Goal: Task Accomplishment & Management: Use online tool/utility

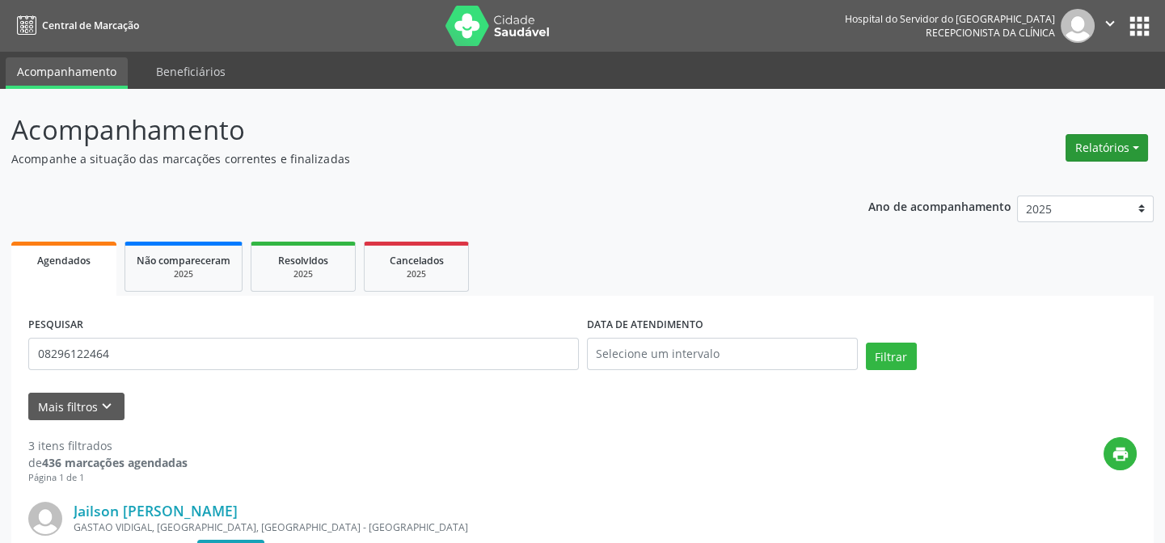
click at [1121, 137] on button "Relatórios" at bounding box center [1106, 147] width 82 height 27
click at [1122, 169] on ul "Agendamentos Procedimentos realizados" at bounding box center [1060, 193] width 175 height 58
click at [1119, 176] on link "Agendamentos" at bounding box center [1061, 182] width 174 height 23
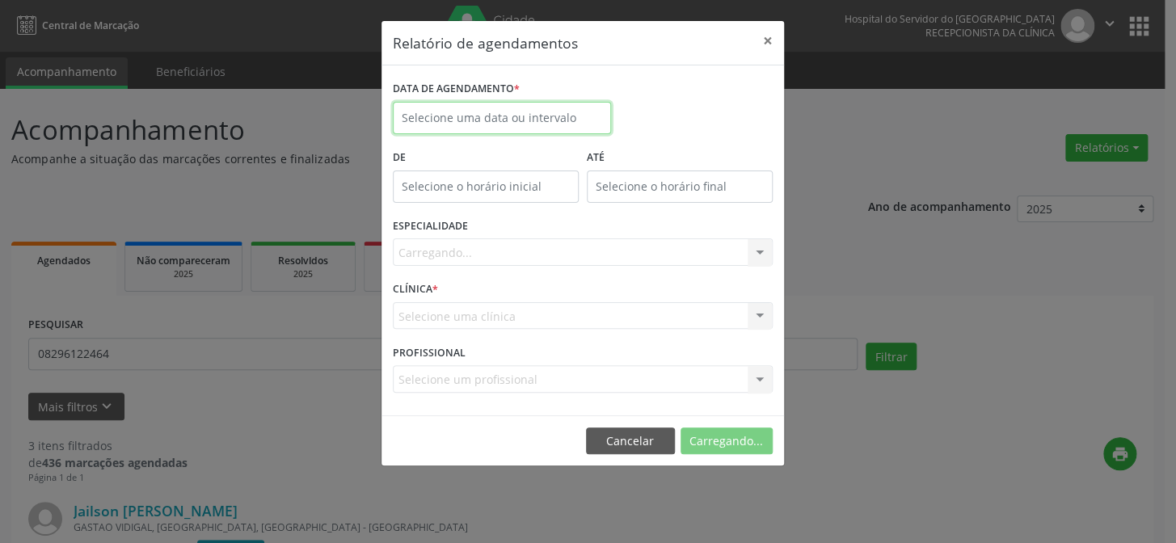
click at [544, 113] on input "text" at bounding box center [502, 118] width 218 height 32
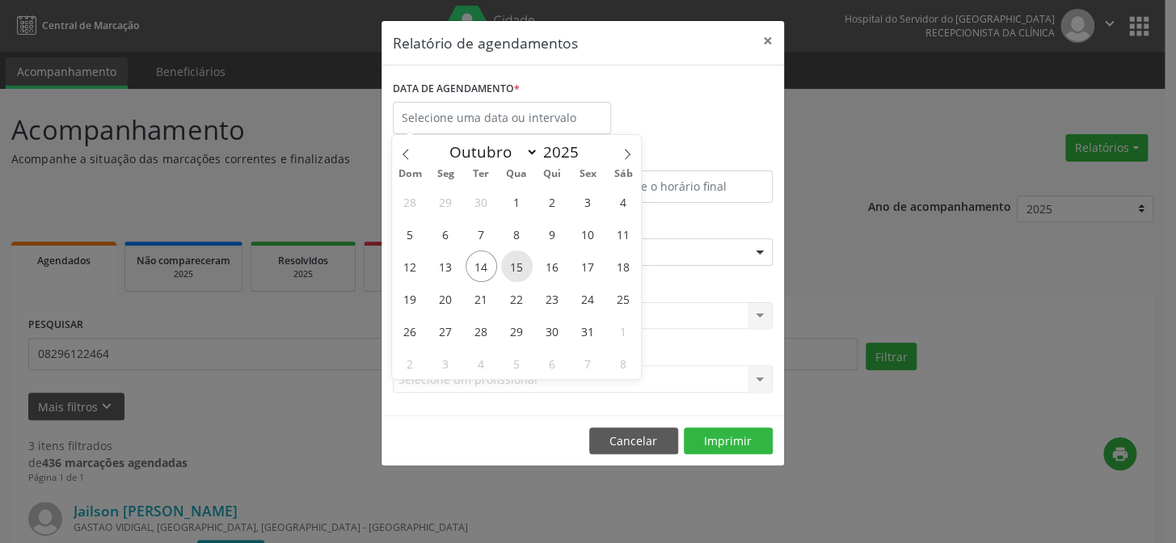
click at [517, 271] on span "15" at bounding box center [517, 267] width 32 height 32
type input "[DATE]"
click at [517, 271] on span "15" at bounding box center [517, 267] width 32 height 32
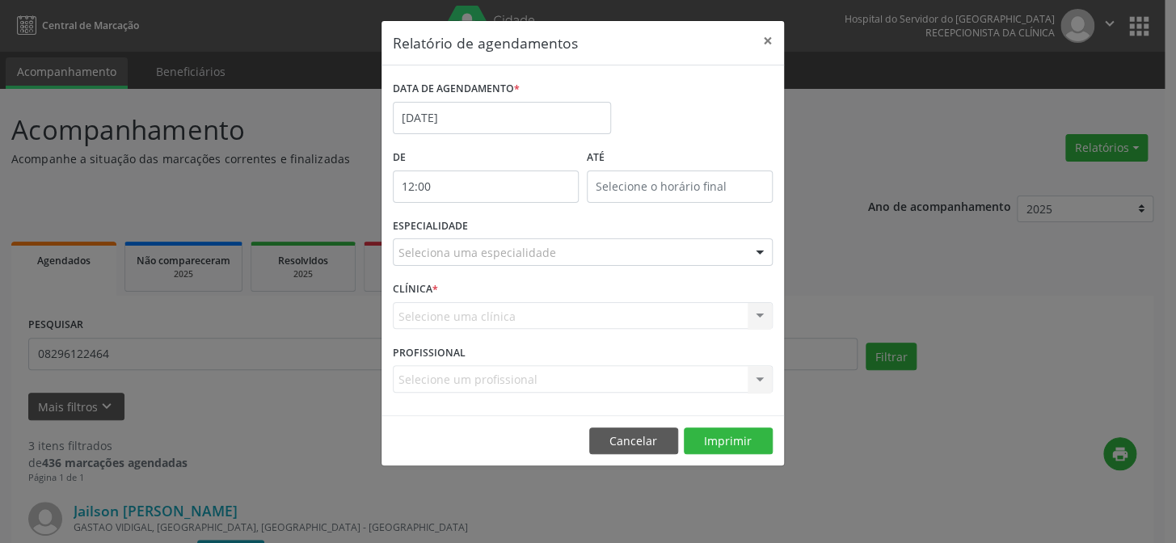
click at [491, 186] on input "12:00" at bounding box center [486, 187] width 186 height 32
click at [507, 226] on span at bounding box center [508, 229] width 11 height 16
type input "11:00"
type input "11"
click at [507, 226] on span at bounding box center [508, 229] width 11 height 16
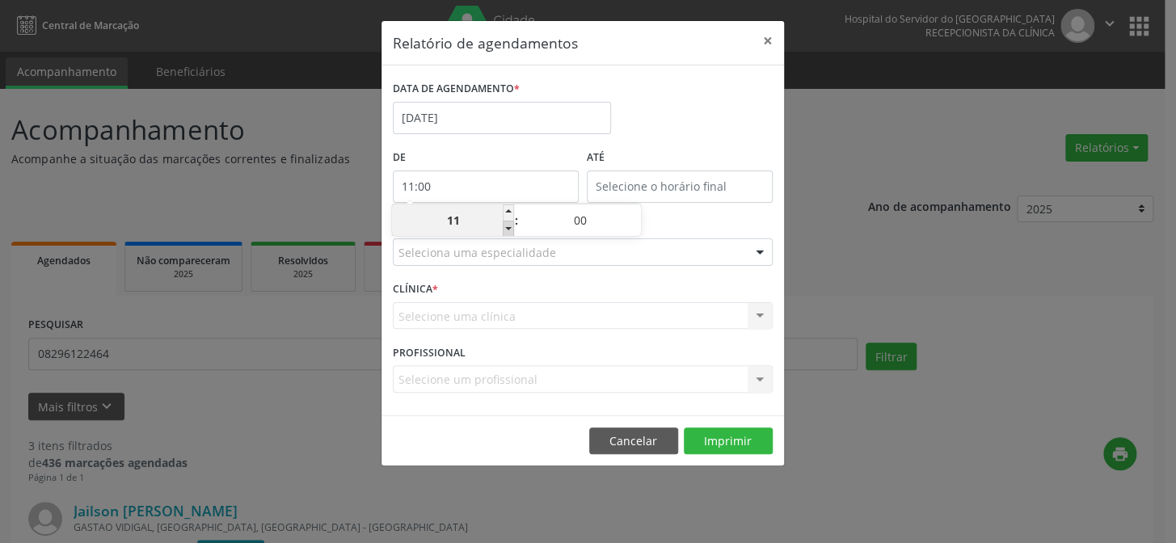
type input "10:00"
type input "10"
click at [507, 226] on span at bounding box center [508, 229] width 11 height 16
type input "09:00"
type input "09"
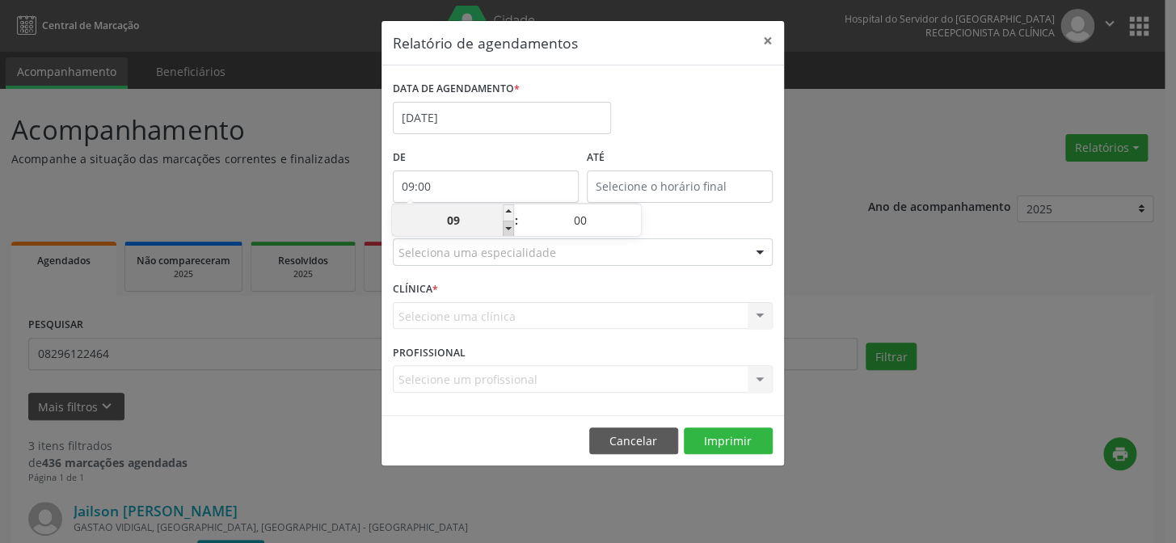
click at [507, 226] on span at bounding box center [508, 229] width 11 height 16
type input "08:00"
type input "08"
click at [507, 226] on span at bounding box center [508, 229] width 11 height 16
type input "07:00"
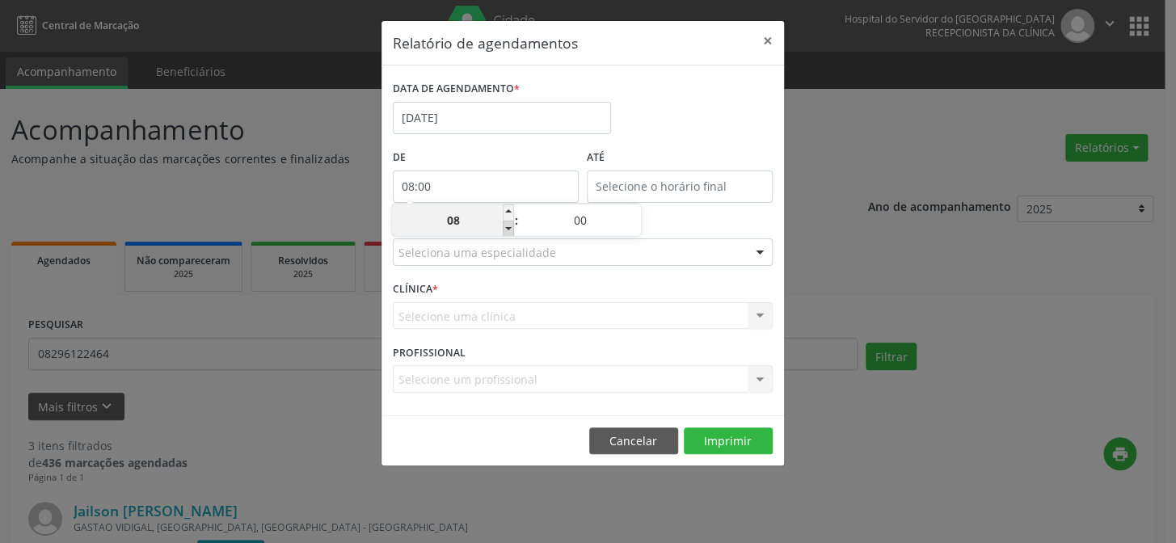
type input "07"
click at [507, 226] on span at bounding box center [508, 229] width 11 height 16
type input "06:00"
type input "06"
click at [638, 200] on input "12:00" at bounding box center [680, 187] width 186 height 32
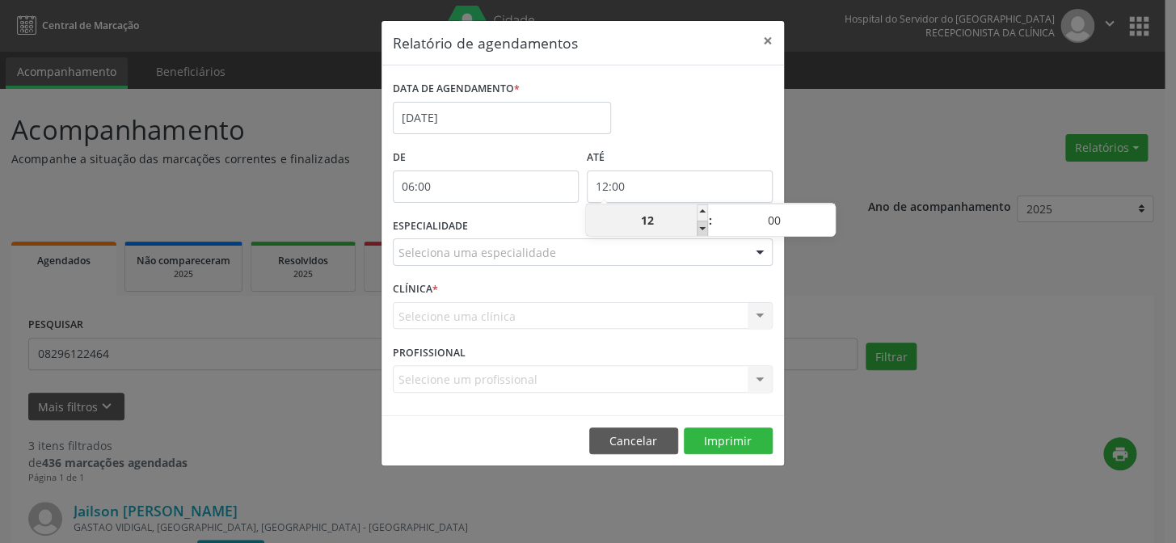
click at [705, 230] on span at bounding box center [702, 229] width 11 height 16
type input "11:00"
type input "11"
click at [705, 230] on span at bounding box center [702, 229] width 11 height 16
type input "10:00"
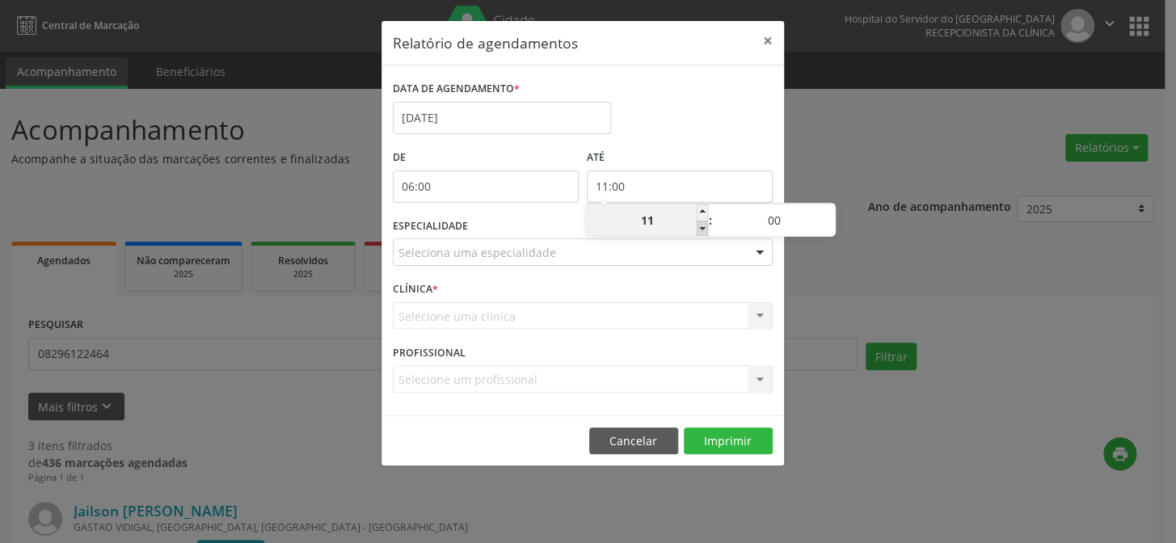
type input "10"
click at [832, 211] on span at bounding box center [828, 212] width 11 height 16
type input "10:05"
type input "05"
click at [832, 211] on span at bounding box center [828, 212] width 11 height 16
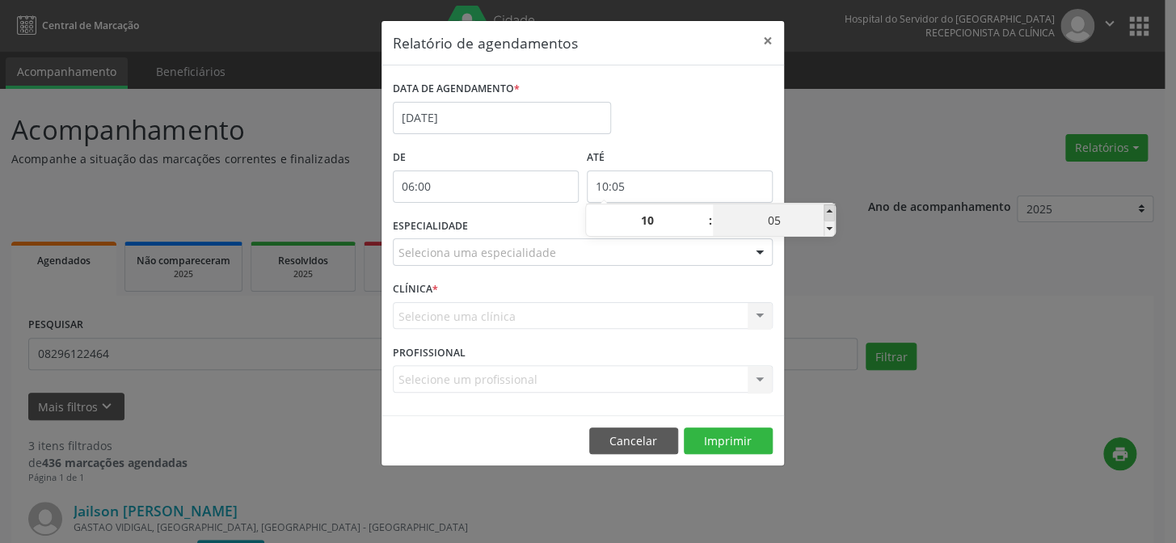
type input "10:10"
type input "10"
click at [832, 211] on span at bounding box center [828, 212] width 11 height 16
type input "10:15"
type input "15"
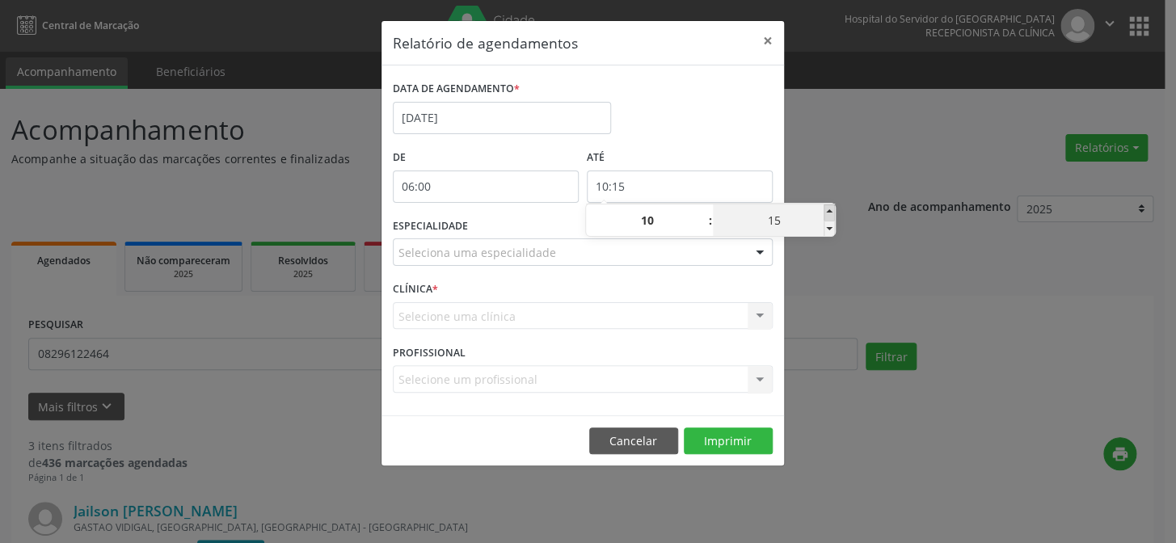
click at [832, 211] on span at bounding box center [828, 212] width 11 height 16
type input "10:20"
type input "20"
click at [832, 211] on span at bounding box center [828, 212] width 11 height 16
type input "10:25"
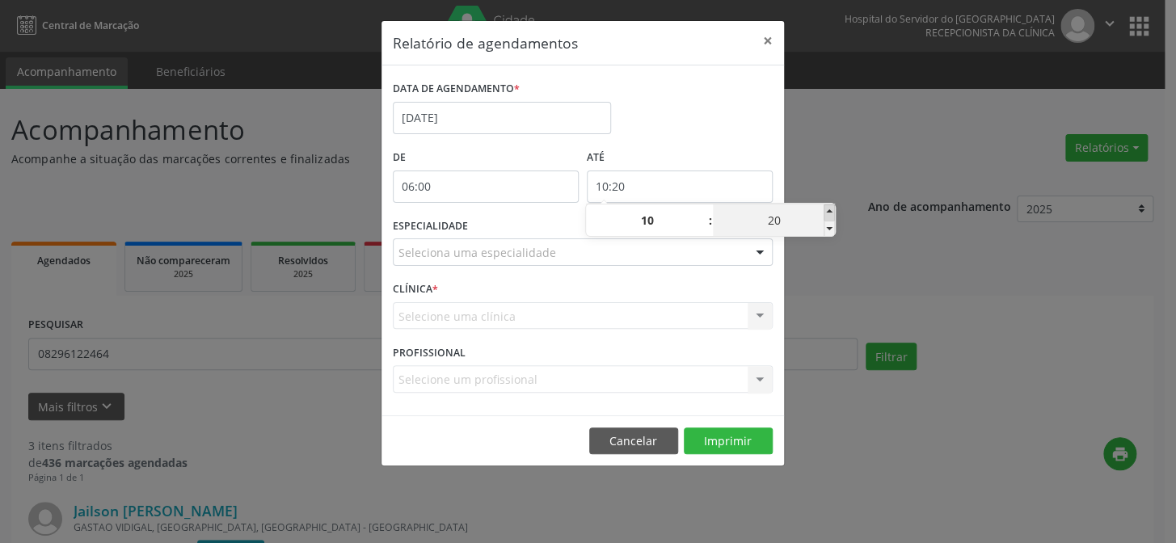
type input "25"
click at [832, 211] on span at bounding box center [828, 212] width 11 height 16
type input "10:30"
type input "30"
click at [832, 211] on span at bounding box center [828, 212] width 11 height 16
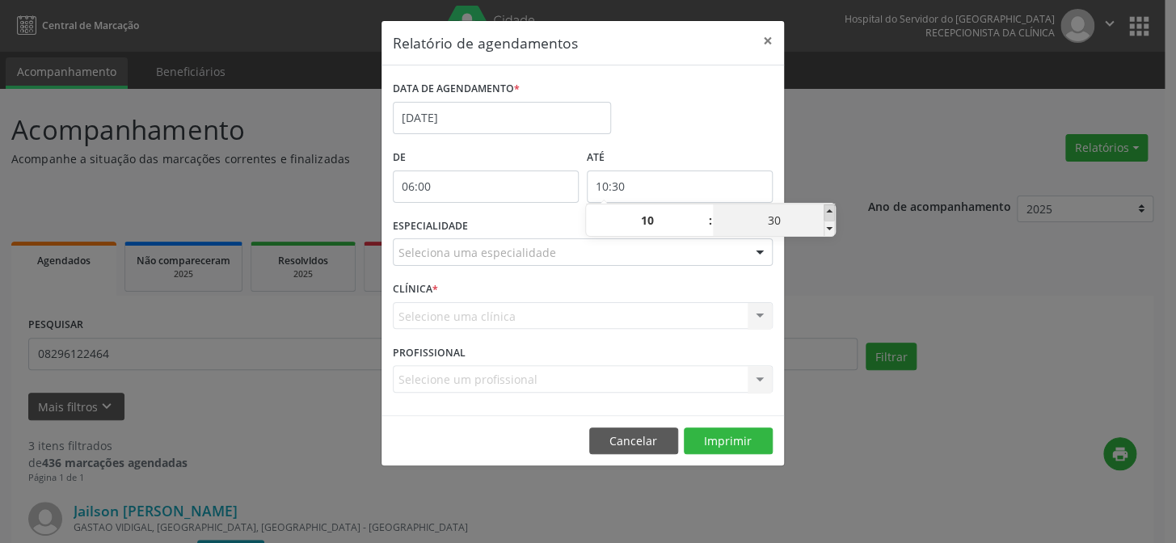
type input "10:35"
type input "35"
click at [832, 211] on span at bounding box center [828, 212] width 11 height 16
type input "10:40"
type input "40"
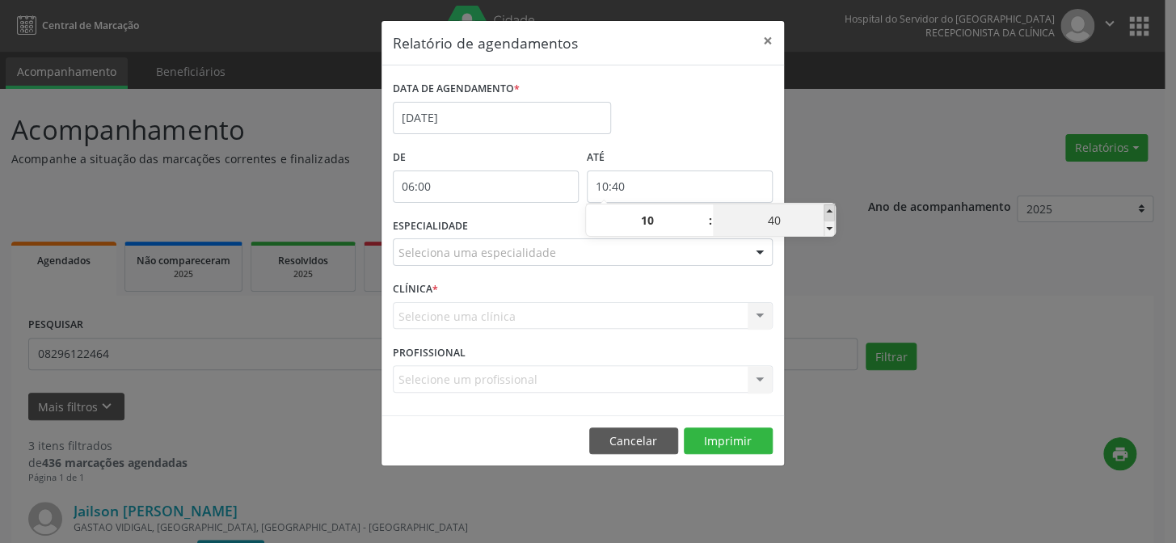
click at [832, 211] on span at bounding box center [828, 212] width 11 height 16
type input "10:45"
type input "45"
click at [832, 211] on span at bounding box center [828, 212] width 11 height 16
type input "10:50"
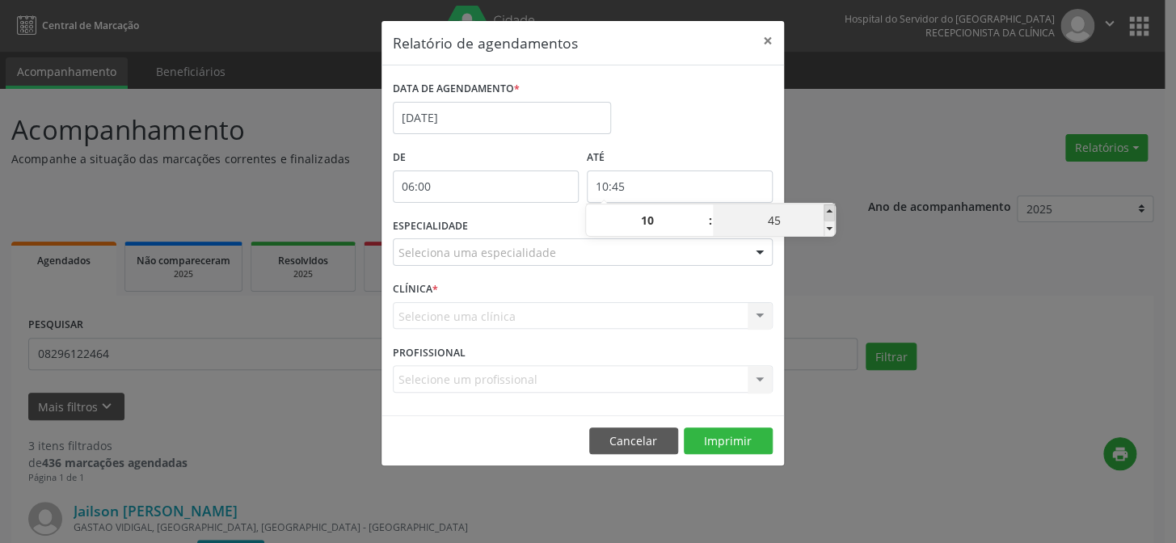
type input "50"
click at [832, 211] on span at bounding box center [828, 212] width 11 height 16
type input "10:55"
type input "55"
click at [844, 155] on div "Relatório de agendamentos × DATA DE AGENDAMENTO * [DATE] De 06:00 ATÉ 10:55 ESP…" at bounding box center [588, 271] width 1176 height 543
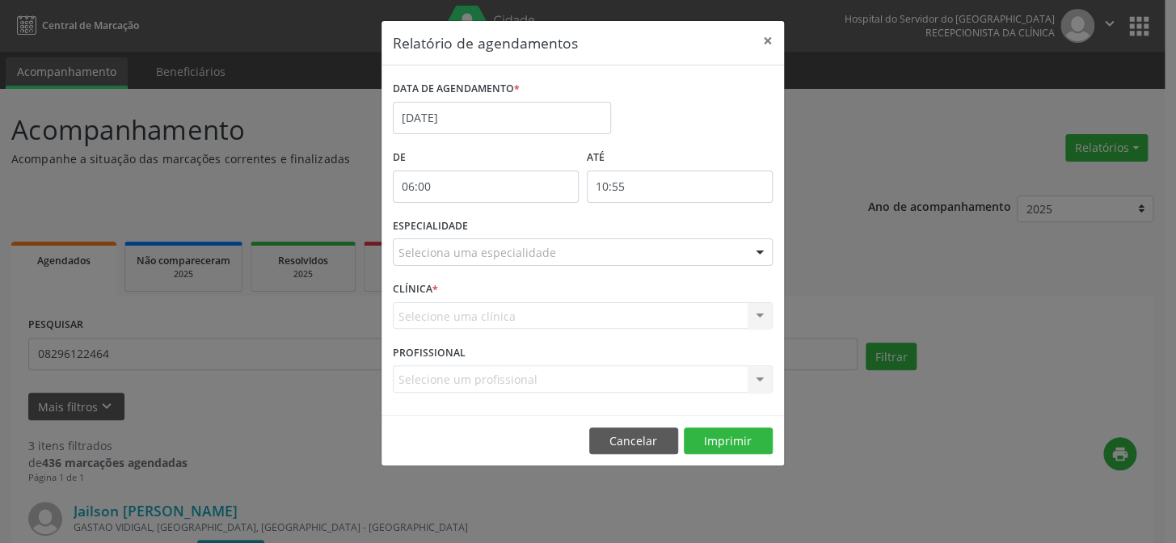
click at [755, 251] on div at bounding box center [760, 252] width 24 height 27
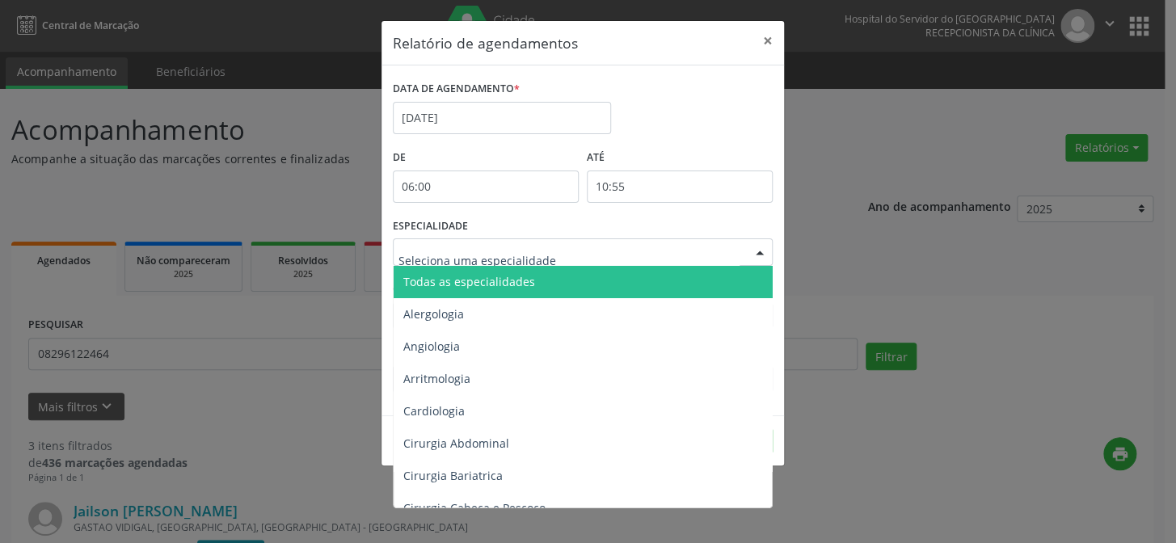
click at [739, 283] on span "Todas as especialidades" at bounding box center [584, 282] width 381 height 32
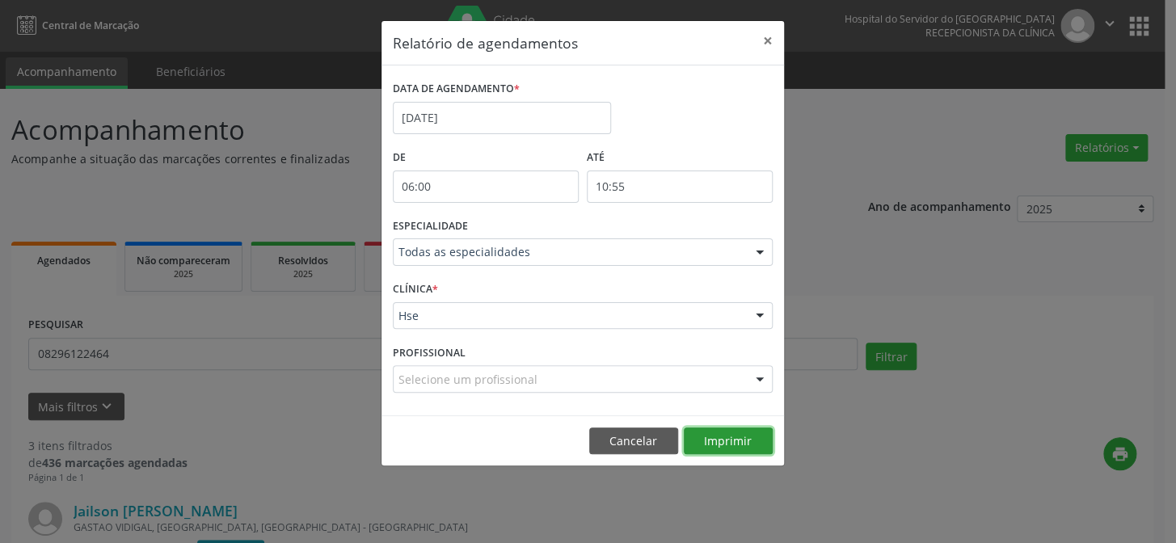
click at [737, 431] on button "Imprimir" at bounding box center [728, 440] width 89 height 27
click at [769, 40] on button "×" at bounding box center [768, 41] width 32 height 40
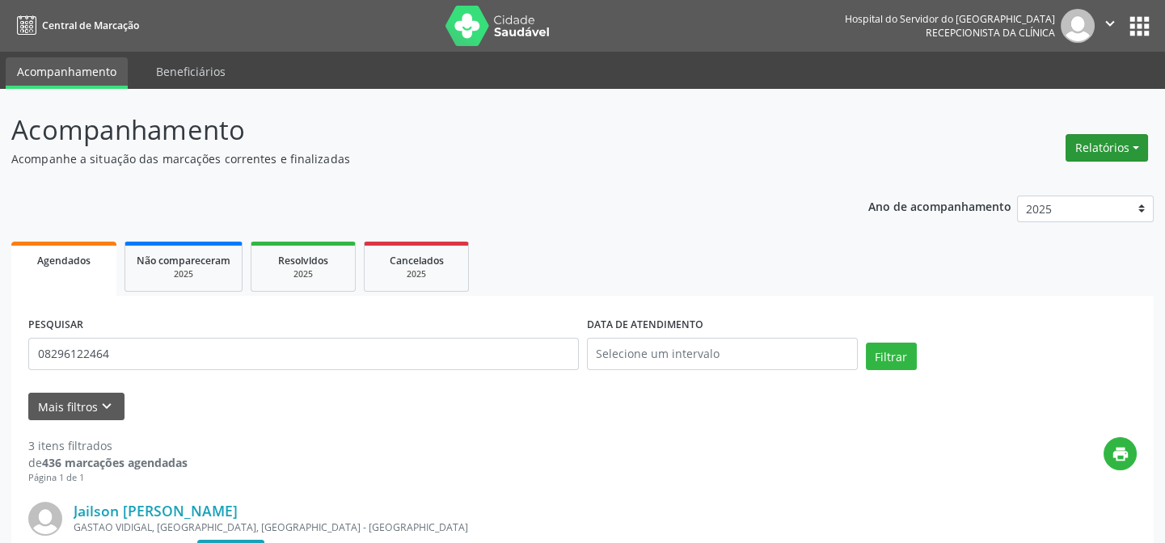
click at [1099, 150] on button "Relatórios" at bounding box center [1106, 147] width 82 height 27
click at [1091, 183] on link "Agendamentos" at bounding box center [1061, 182] width 174 height 23
select select "9"
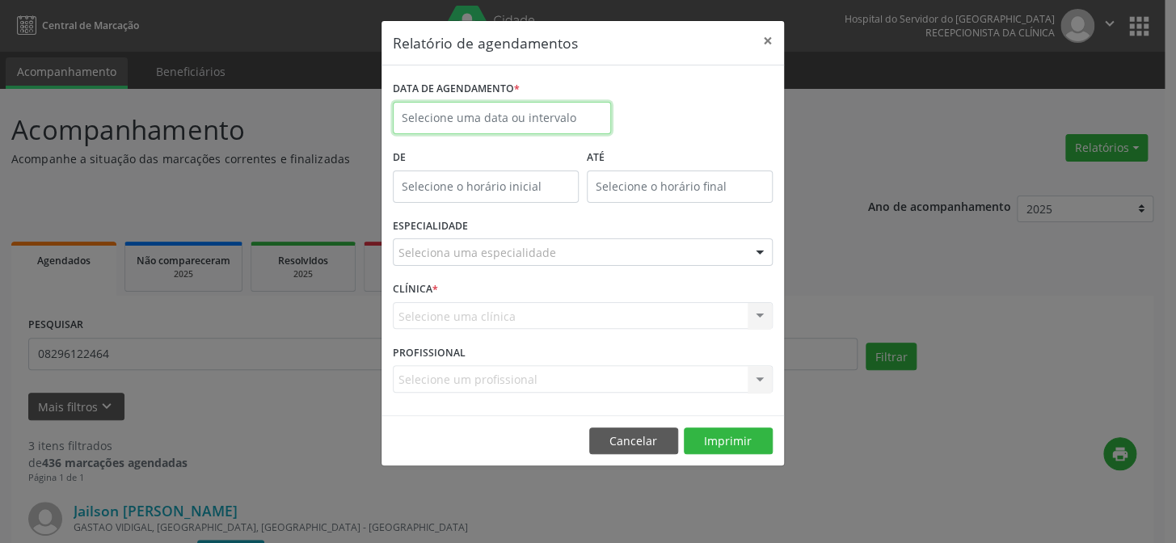
click at [516, 121] on input "text" at bounding box center [502, 118] width 218 height 32
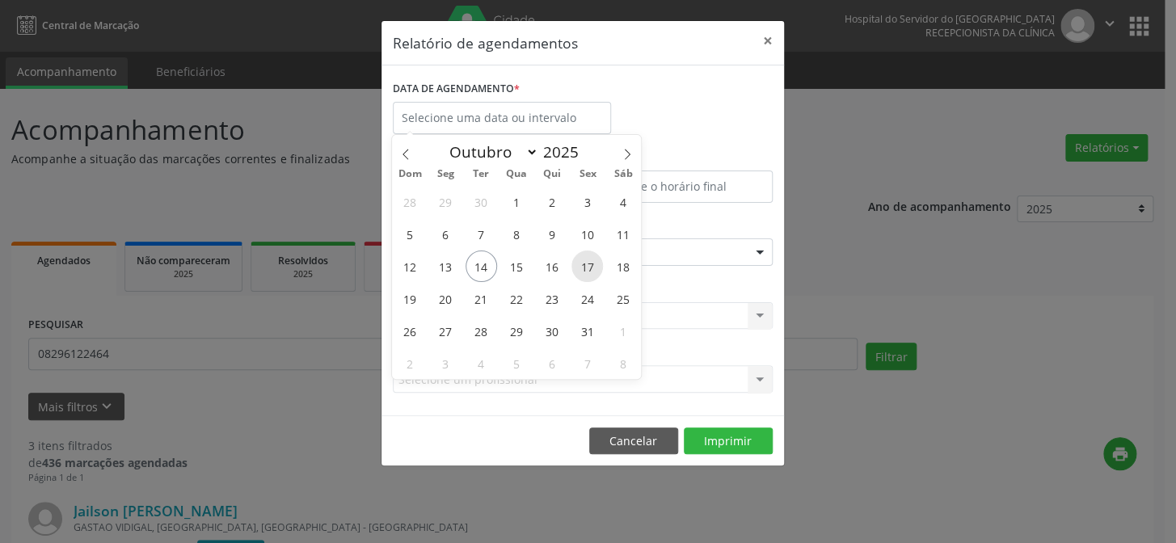
click at [582, 271] on span "17" at bounding box center [587, 267] width 32 height 32
type input "[DATE]"
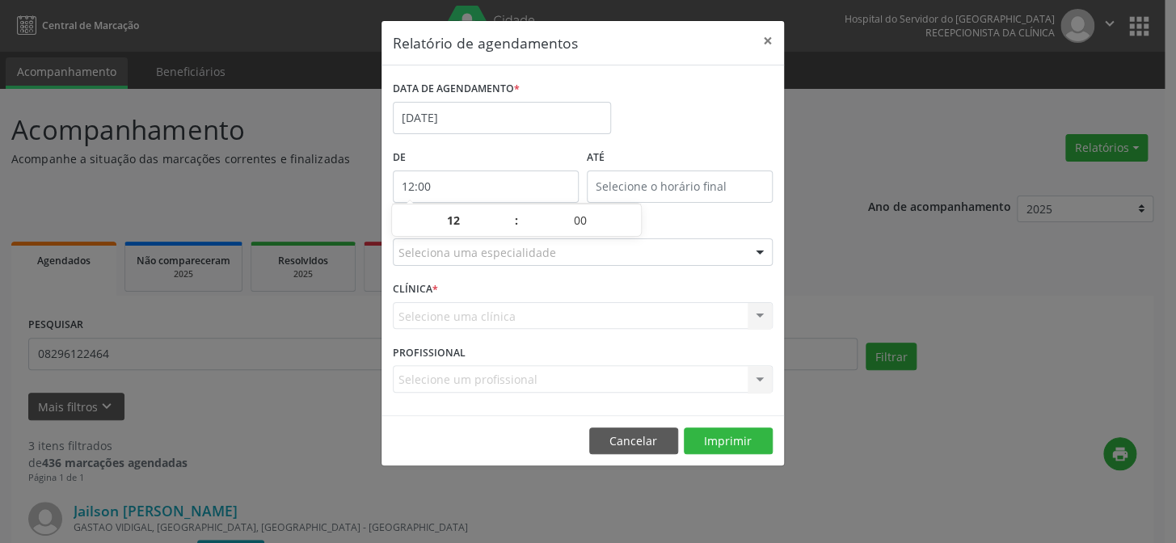
click at [493, 192] on input "12:00" at bounding box center [486, 187] width 186 height 32
click at [506, 234] on span at bounding box center [508, 229] width 11 height 16
type input "11:00"
type input "11"
click at [506, 234] on span at bounding box center [508, 229] width 11 height 16
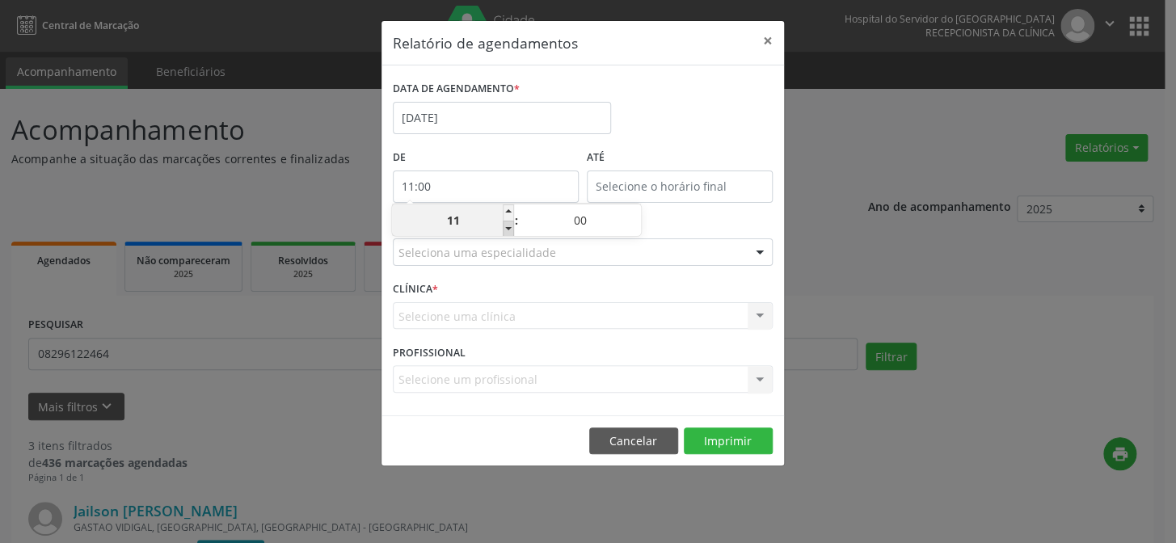
type input "10:00"
type input "10"
click at [506, 234] on span at bounding box center [508, 229] width 11 height 16
type input "09:00"
type input "09"
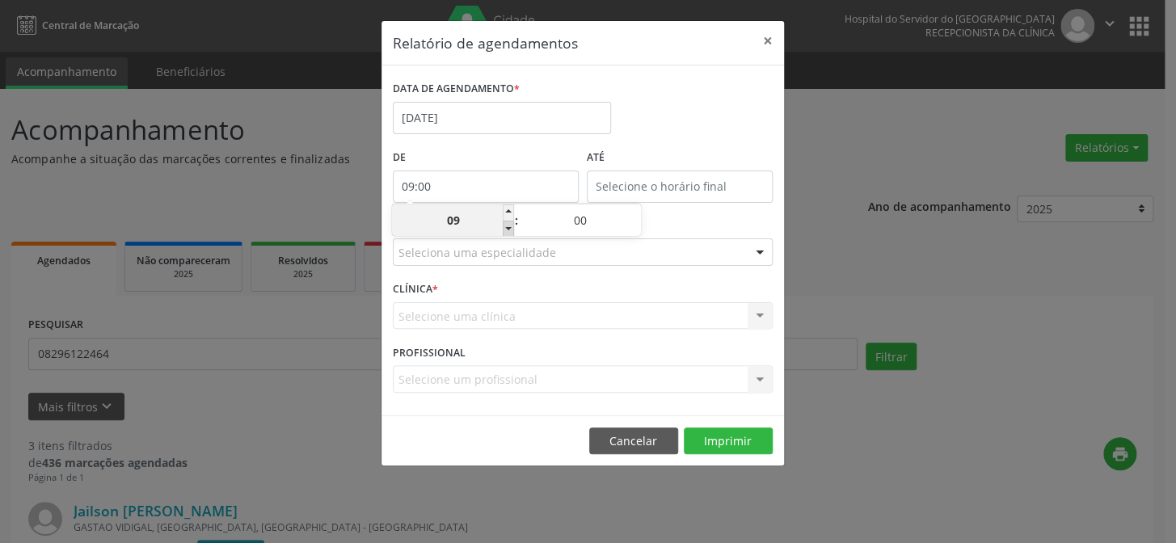
click at [506, 234] on span at bounding box center [508, 229] width 11 height 16
type input "08:00"
type input "08"
click at [506, 234] on span at bounding box center [508, 229] width 11 height 16
type input "07:00"
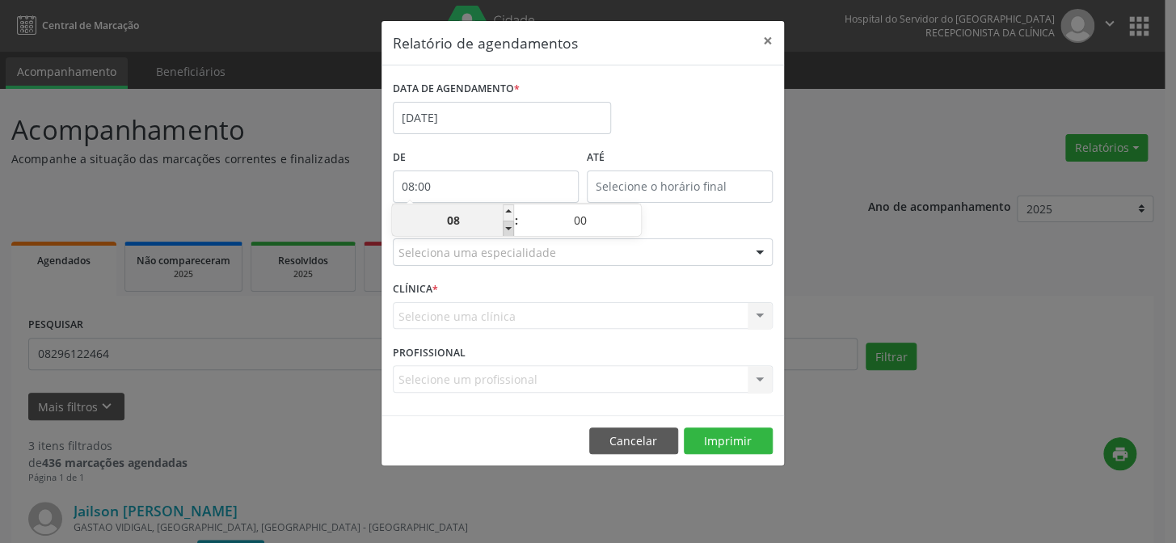
type input "07"
click at [506, 234] on span at bounding box center [508, 229] width 11 height 16
type input "06:00"
type input "06"
click at [679, 179] on input "12:00" at bounding box center [680, 187] width 186 height 32
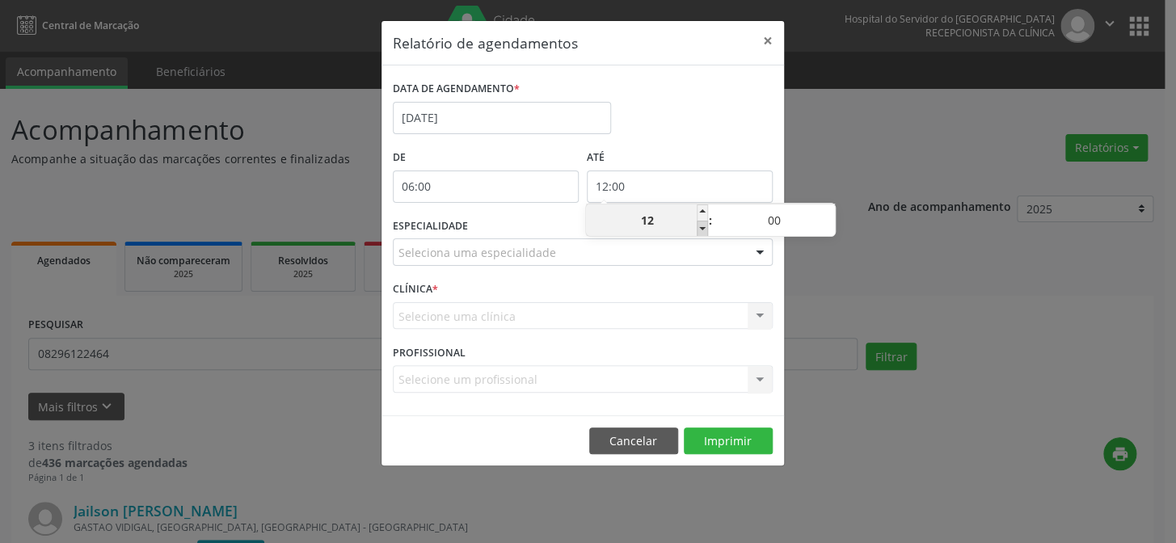
click at [701, 229] on span at bounding box center [702, 229] width 11 height 16
type input "11:00"
type input "11"
click at [701, 229] on span at bounding box center [702, 229] width 11 height 16
type input "10:00"
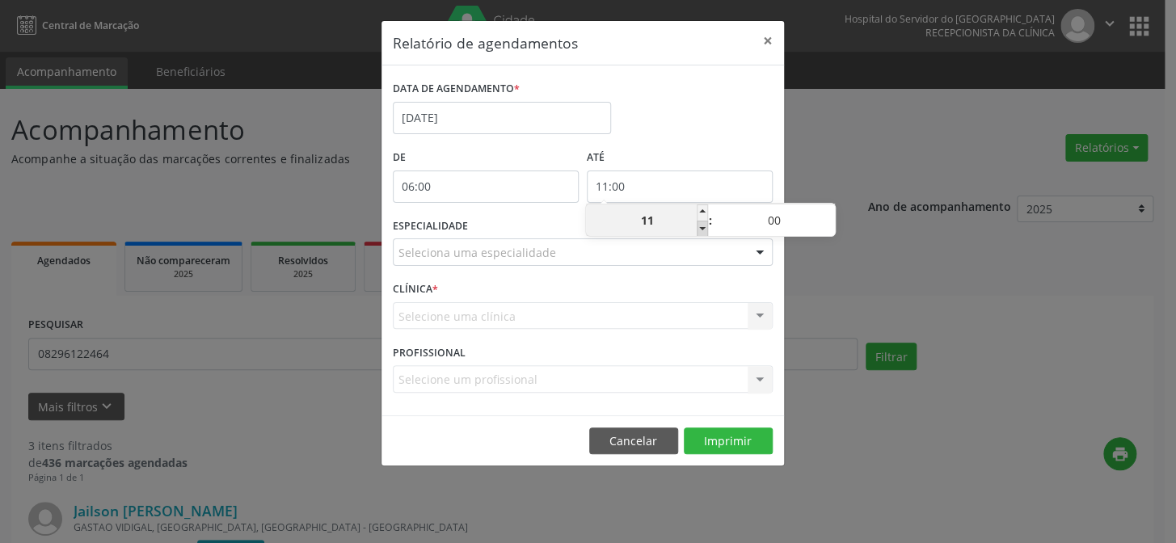
type input "10"
click at [833, 210] on span at bounding box center [828, 212] width 11 height 16
type input "10:05"
type input "05"
click at [833, 210] on span at bounding box center [828, 212] width 11 height 16
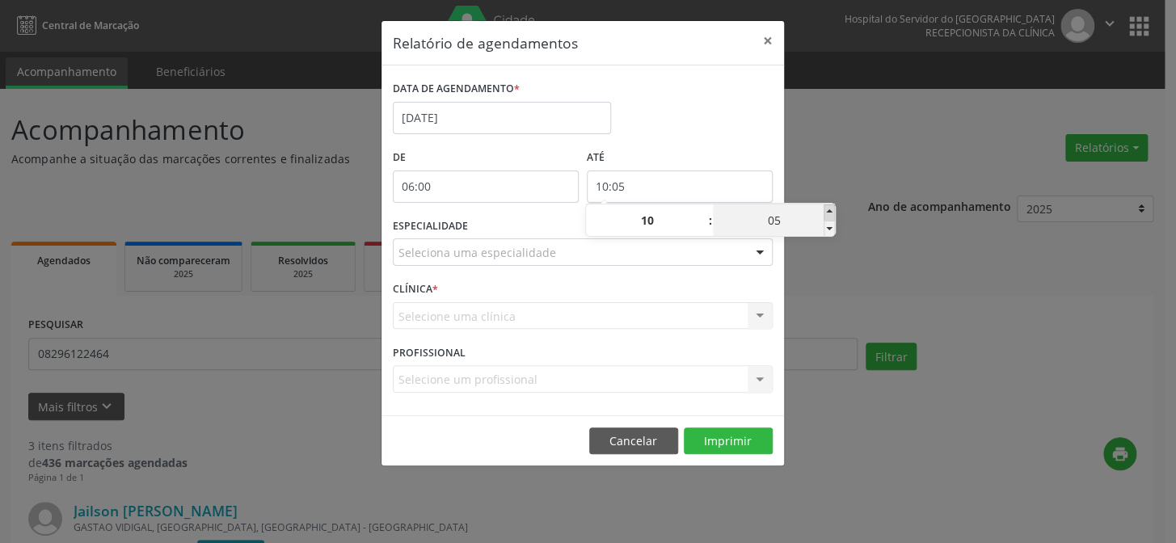
type input "10:10"
type input "10"
click at [833, 210] on span at bounding box center [828, 212] width 11 height 16
type input "10:15"
type input "15"
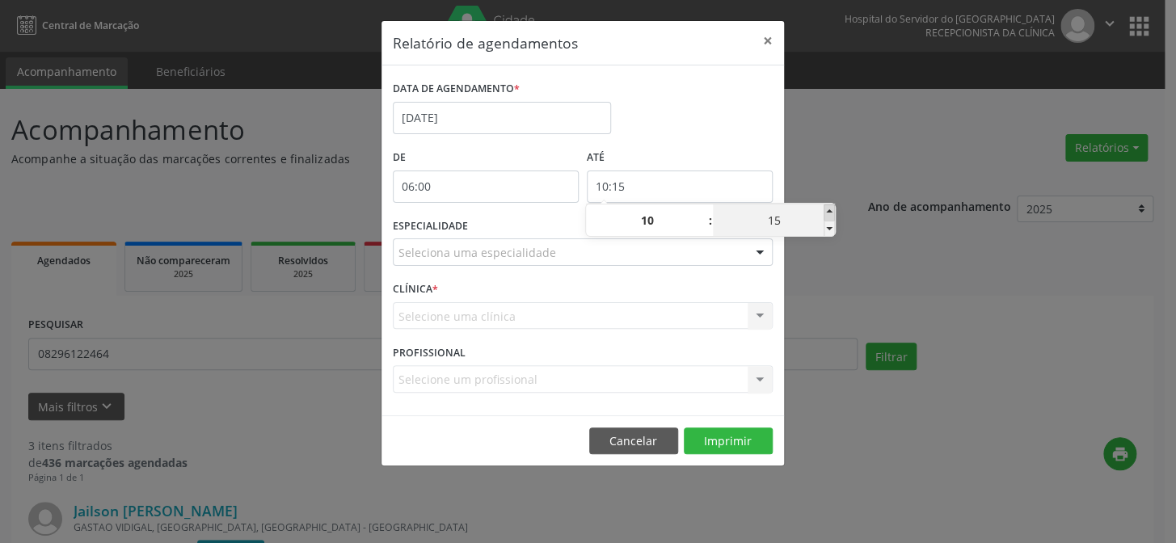
click at [833, 210] on span at bounding box center [828, 212] width 11 height 16
type input "10:20"
type input "20"
click at [833, 210] on span at bounding box center [828, 212] width 11 height 16
type input "10:25"
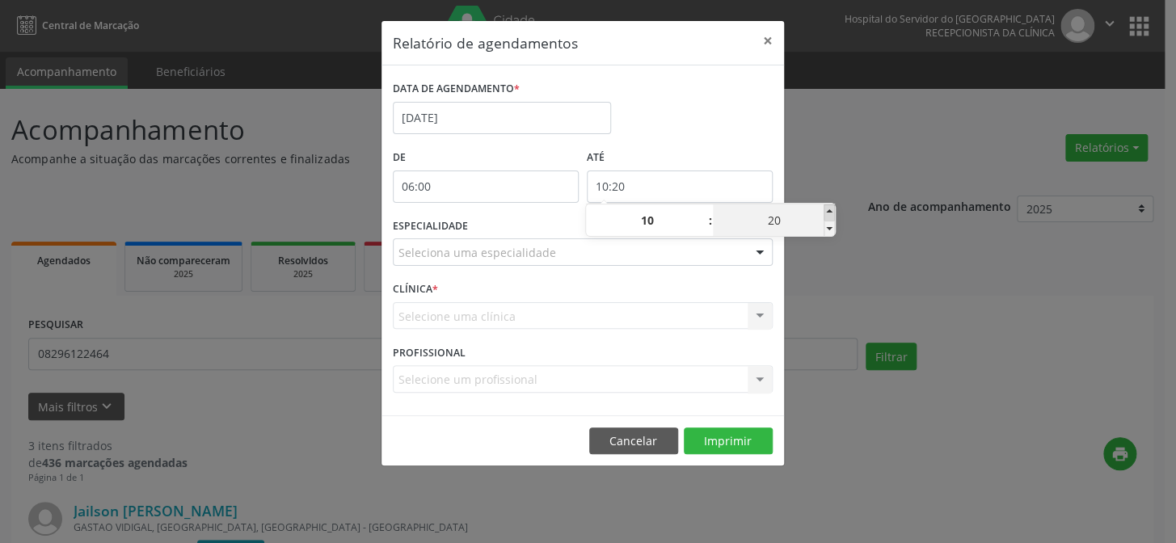
type input "25"
click at [833, 210] on span at bounding box center [828, 212] width 11 height 16
type input "10:30"
type input "30"
click at [833, 210] on span at bounding box center [828, 212] width 11 height 16
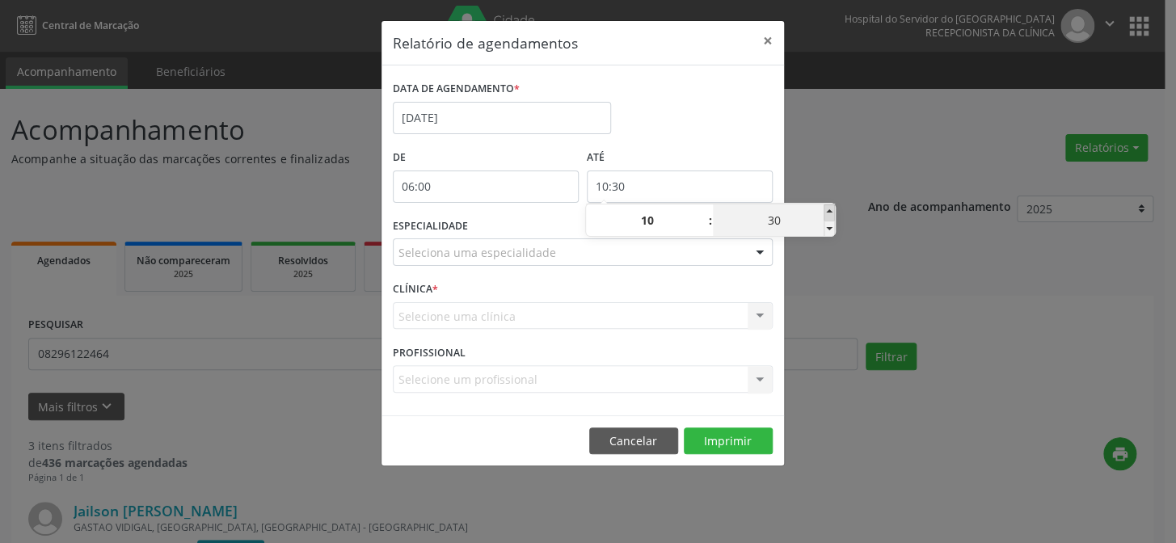
type input "10:35"
type input "35"
click at [833, 210] on span at bounding box center [828, 212] width 11 height 16
type input "10:40"
type input "40"
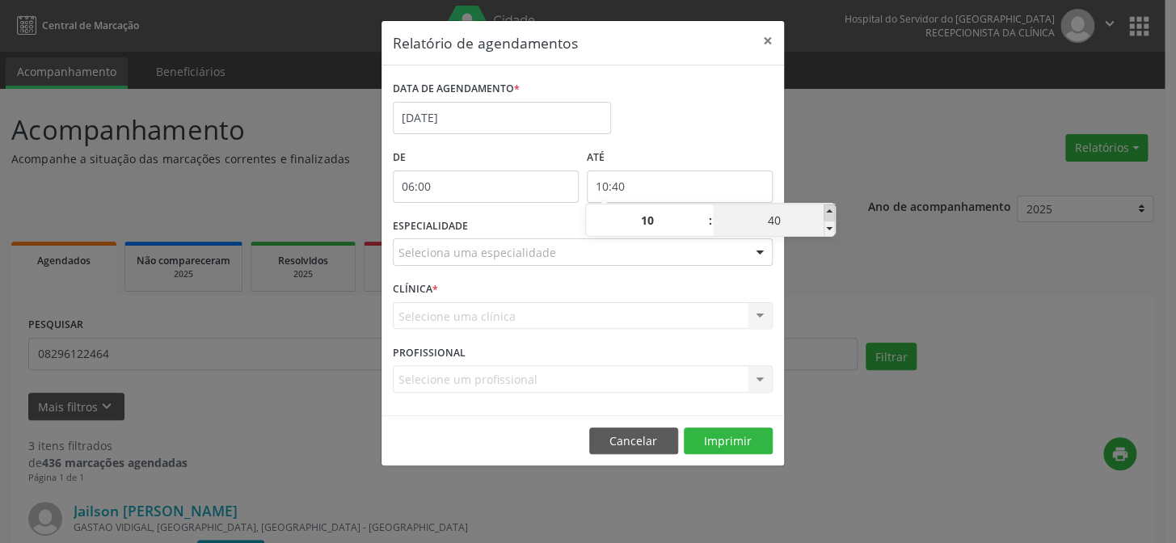
click at [833, 210] on span at bounding box center [828, 212] width 11 height 16
type input "10:45"
type input "45"
click at [833, 210] on span at bounding box center [828, 212] width 11 height 16
type input "10:50"
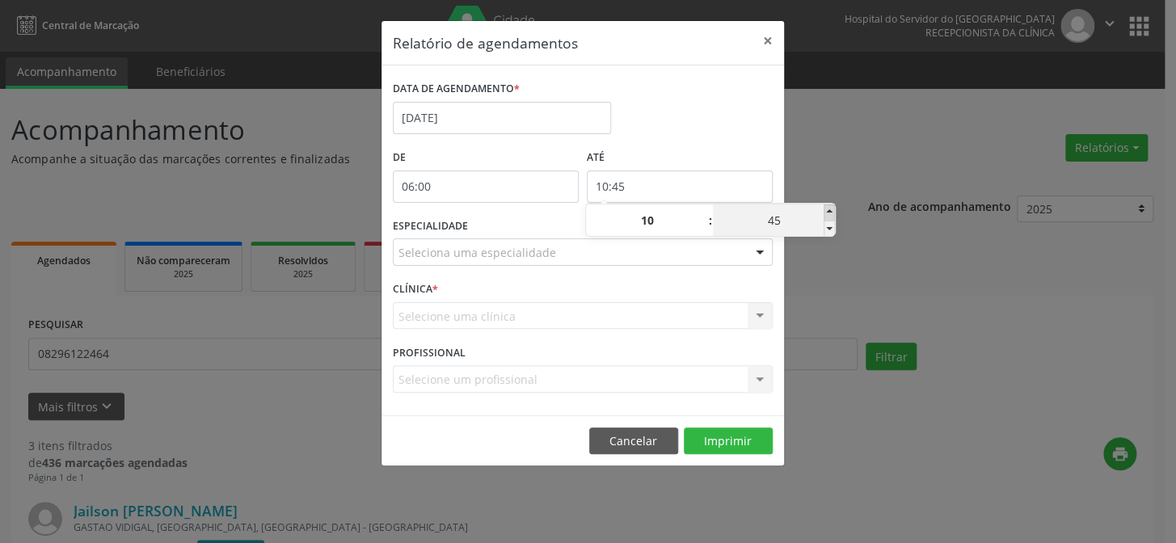
type input "50"
click at [833, 210] on span at bounding box center [828, 212] width 11 height 16
type input "10:55"
type input "55"
click at [835, 187] on div "Relatório de agendamentos × DATA DE AGENDAMENTO * [DATE] De 06:00 ATÉ 10:55 ESP…" at bounding box center [588, 271] width 1176 height 543
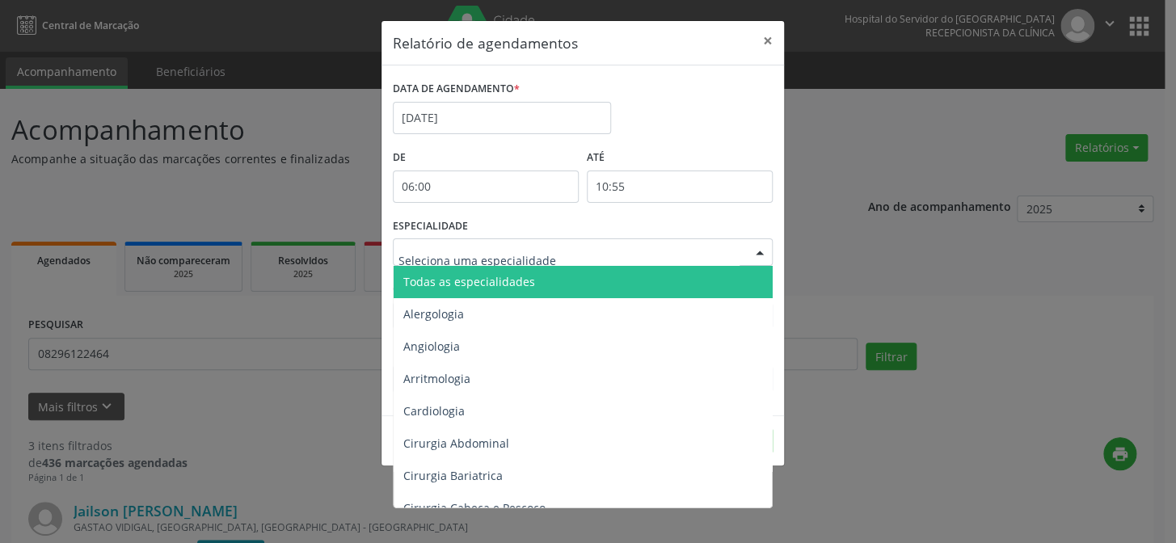
click at [766, 254] on div at bounding box center [760, 252] width 24 height 27
click at [727, 286] on span "Todas as especialidades" at bounding box center [584, 282] width 381 height 32
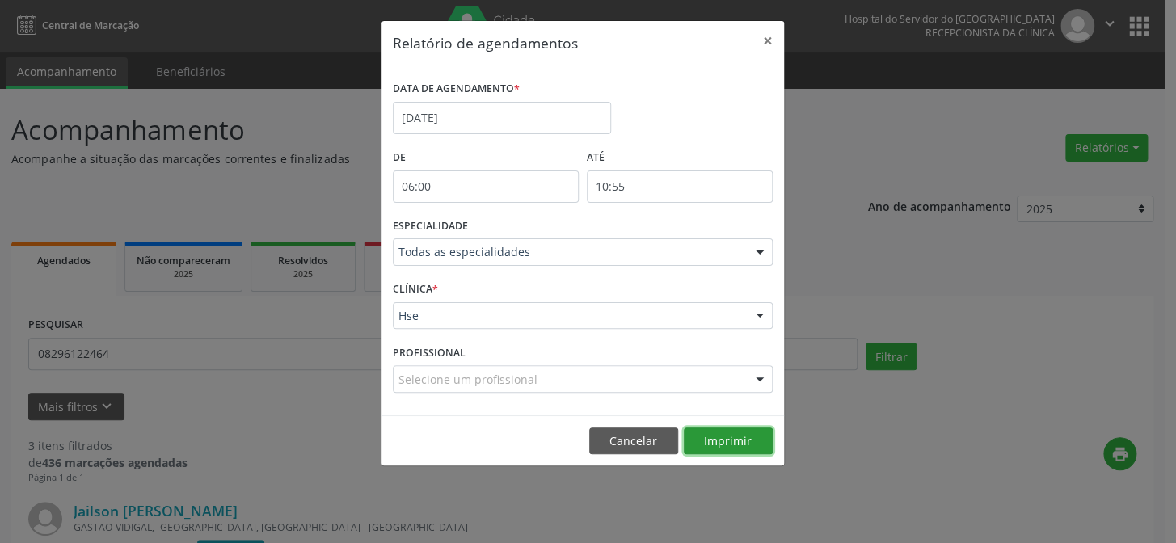
click at [745, 439] on button "Imprimir" at bounding box center [728, 440] width 89 height 27
click at [773, 33] on button "×" at bounding box center [768, 41] width 32 height 40
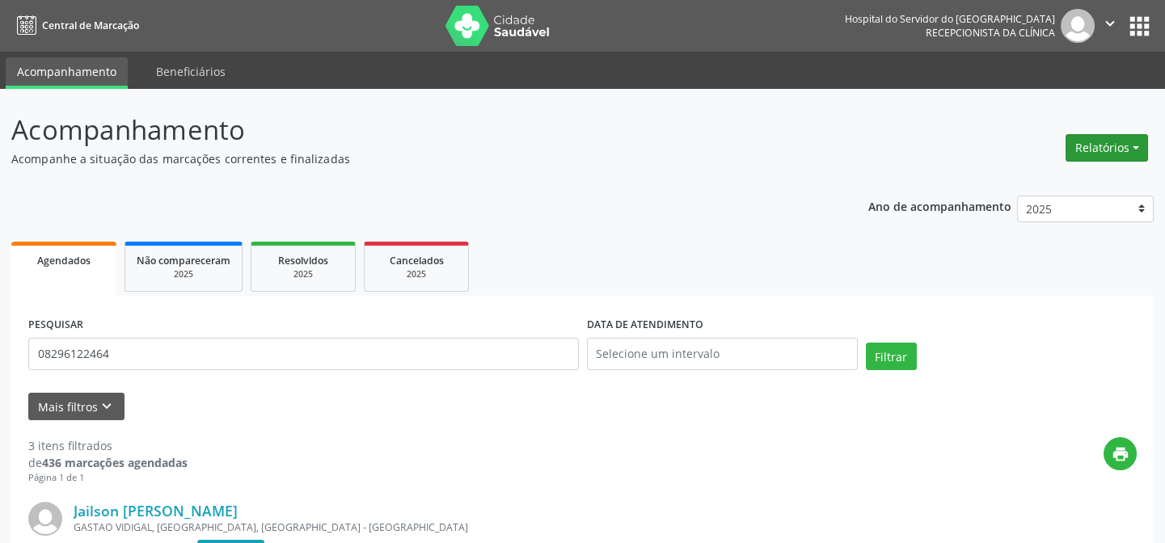
click at [1119, 141] on button "Relatórios" at bounding box center [1106, 147] width 82 height 27
click at [1104, 179] on link "Agendamentos" at bounding box center [1061, 182] width 174 height 23
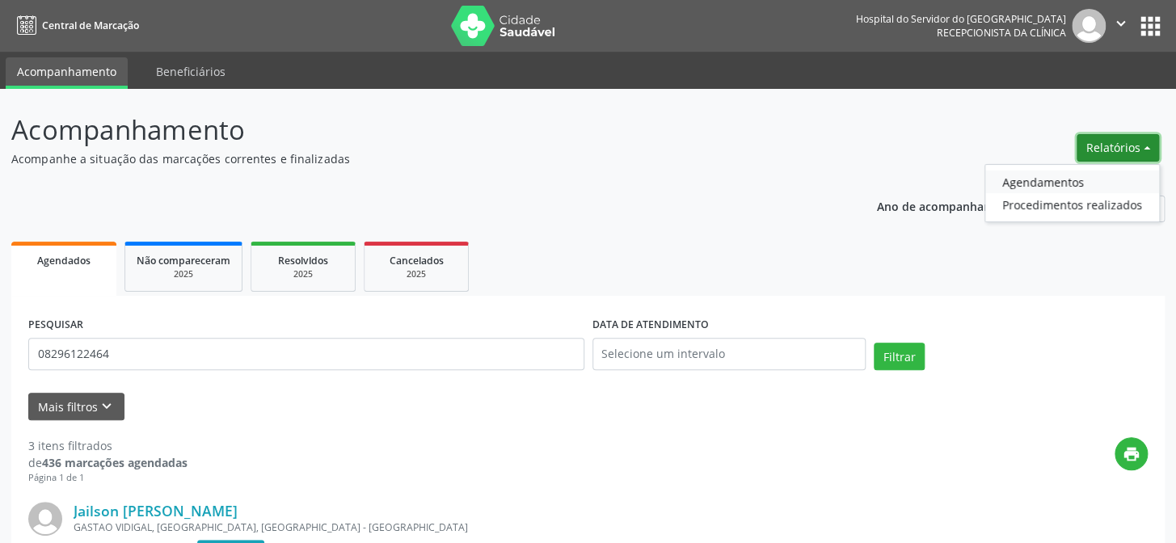
select select "9"
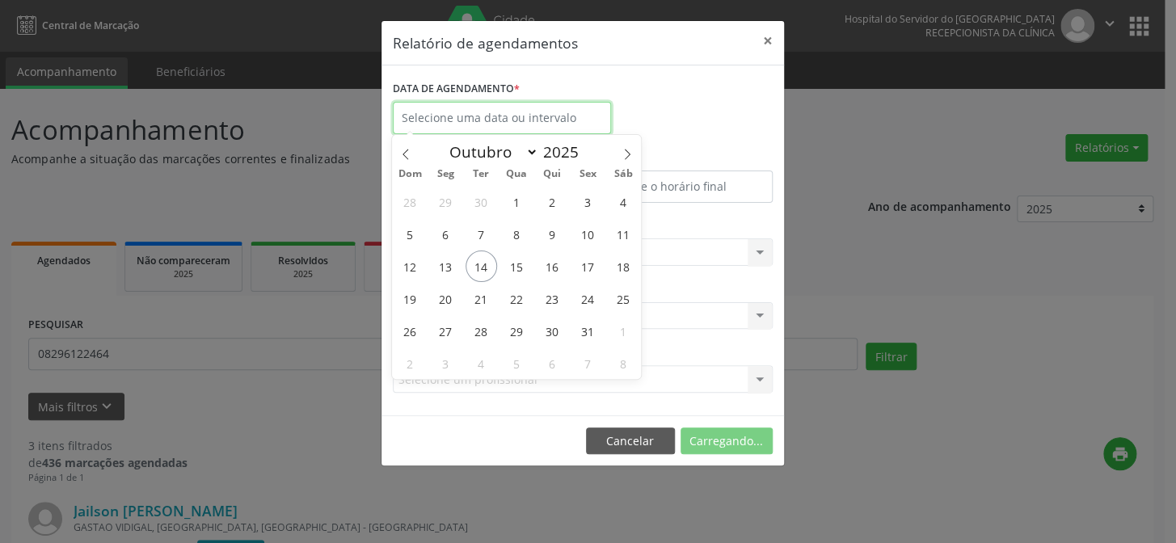
click at [517, 121] on input "text" at bounding box center [502, 118] width 218 height 32
click at [591, 264] on span "17" at bounding box center [587, 267] width 32 height 32
type input "[DATE]"
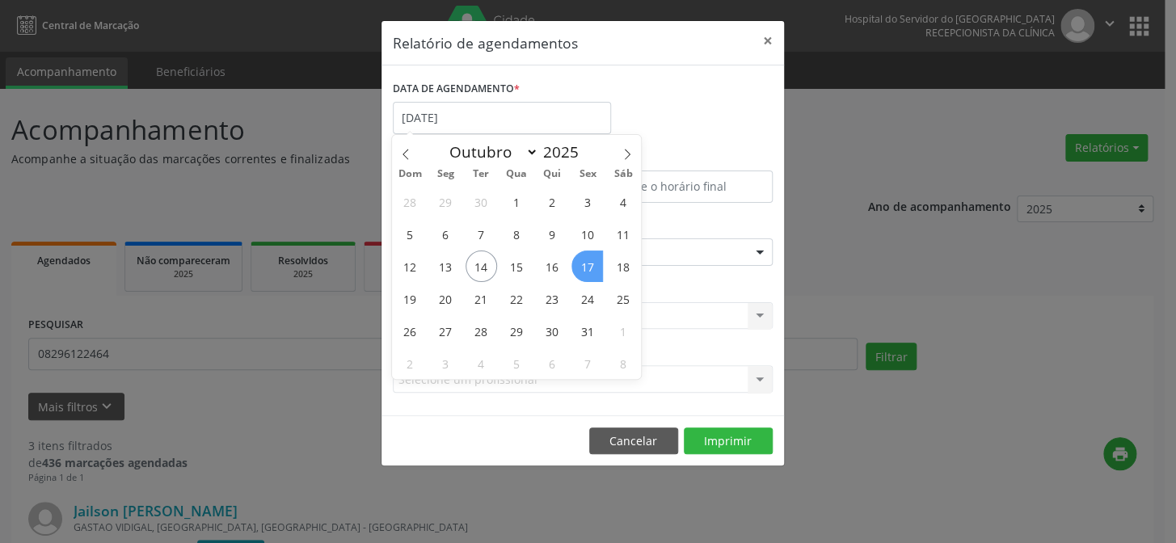
click at [591, 264] on span "17" at bounding box center [587, 267] width 32 height 32
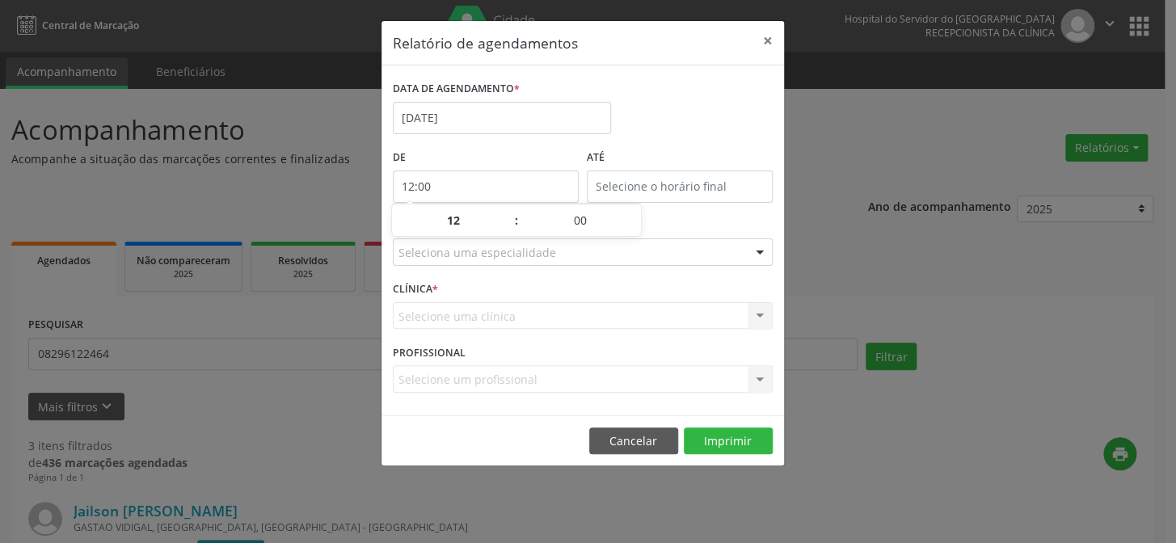
click at [492, 180] on input "12:00" at bounding box center [486, 187] width 186 height 32
click at [511, 211] on span at bounding box center [508, 212] width 11 height 16
type input "13:00"
type input "13"
click at [511, 211] on span at bounding box center [508, 212] width 11 height 16
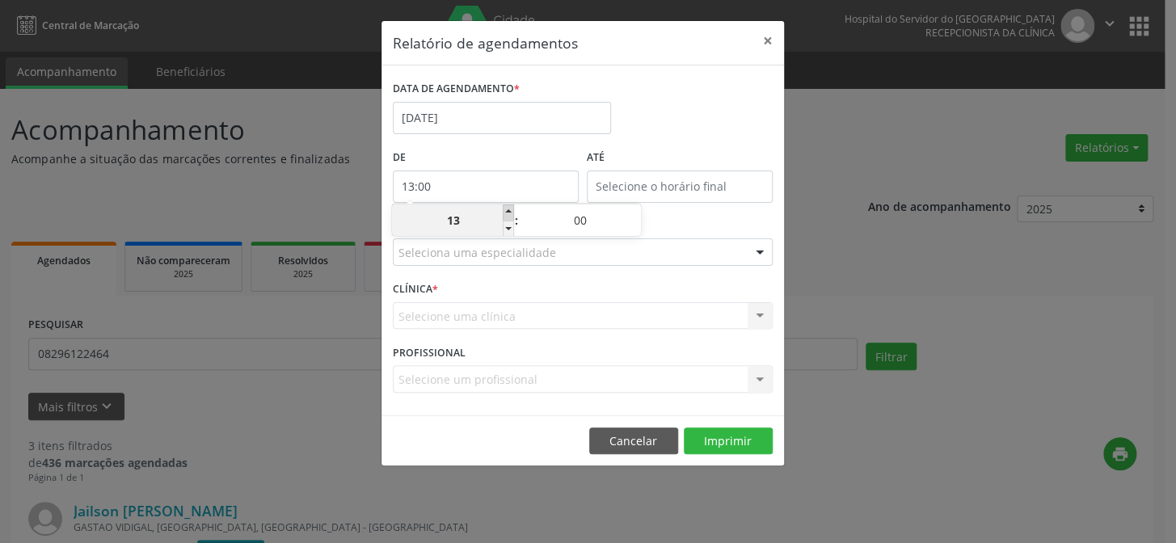
type input "14:00"
type input "14"
click at [511, 211] on span at bounding box center [508, 212] width 11 height 16
type input "15:00"
type input "15"
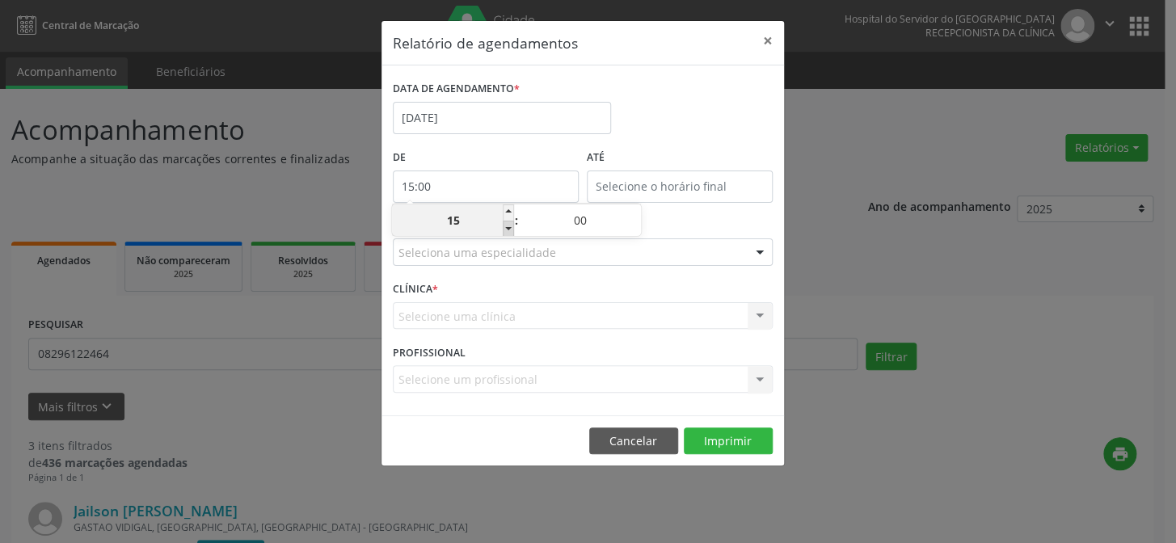
click at [510, 225] on span at bounding box center [508, 229] width 11 height 16
type input "14:00"
type input "14"
click at [510, 225] on span at bounding box center [508, 229] width 11 height 16
type input "13:00"
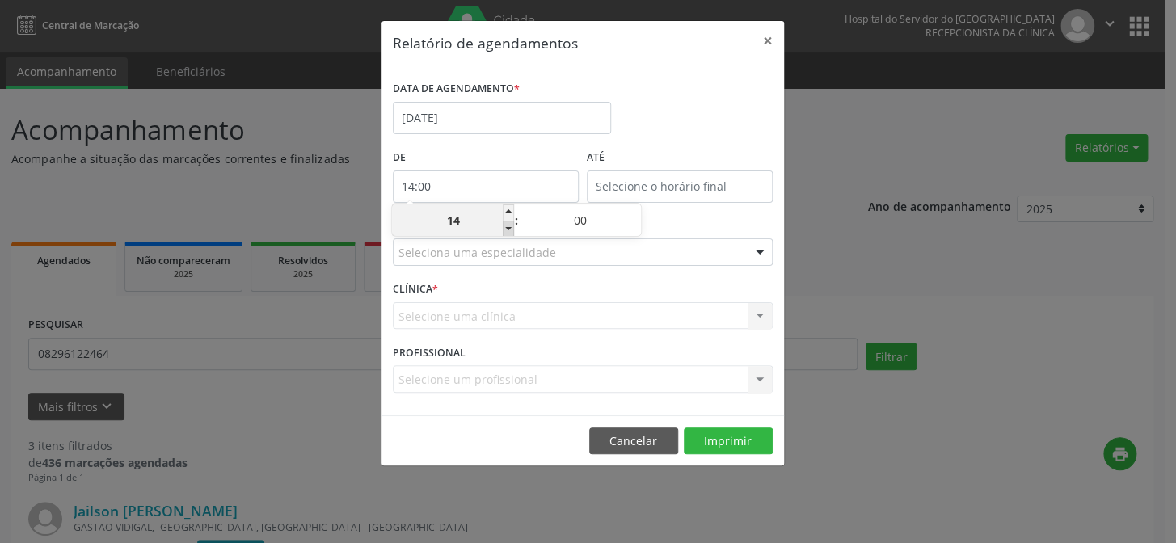
type input "13"
click at [510, 225] on span at bounding box center [508, 229] width 11 height 16
type input "12:00"
type input "12"
type input "12:00"
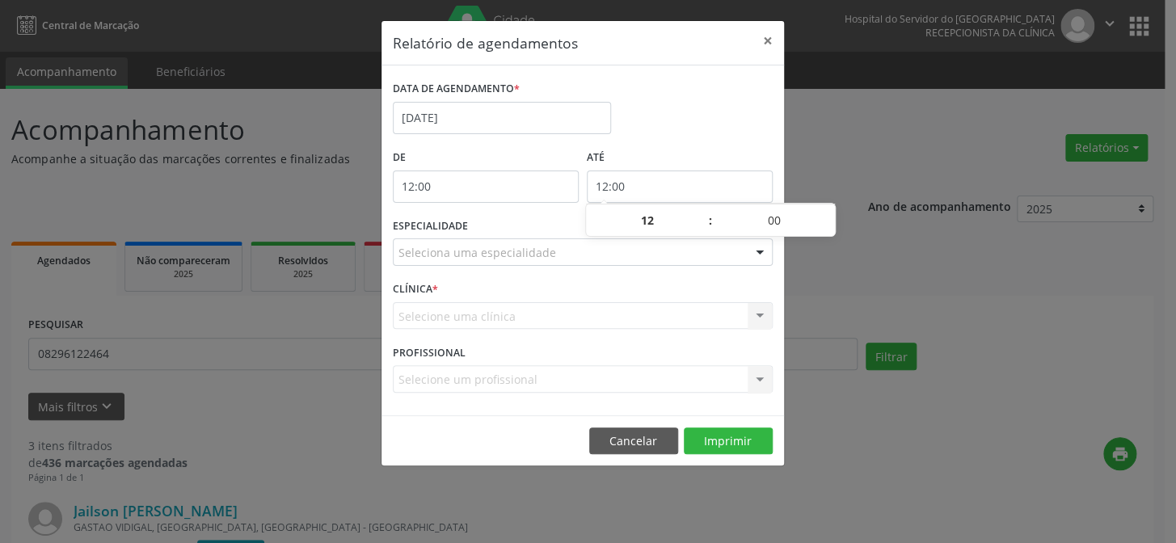
click at [638, 186] on input "12:00" at bounding box center [680, 187] width 186 height 32
click at [498, 180] on input "12:00" at bounding box center [486, 187] width 186 height 32
click at [506, 230] on span at bounding box center [508, 229] width 11 height 16
type input "11:00"
type input "11"
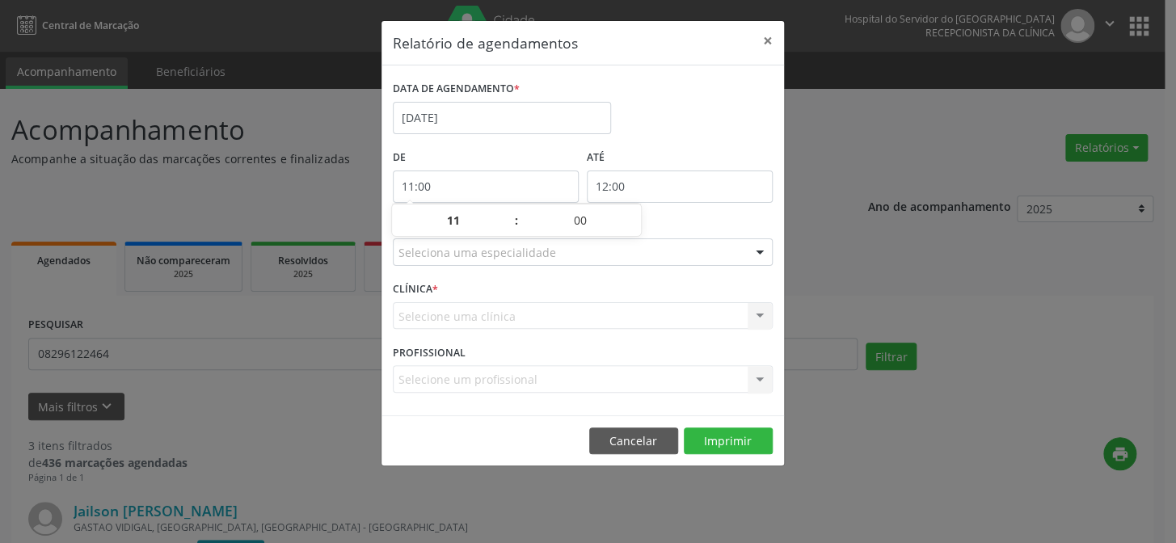
click at [638, 190] on input "12:00" at bounding box center [680, 187] width 186 height 32
click at [701, 208] on span at bounding box center [702, 212] width 11 height 16
type input "13:00"
type input "13"
click at [701, 208] on span at bounding box center [702, 212] width 11 height 16
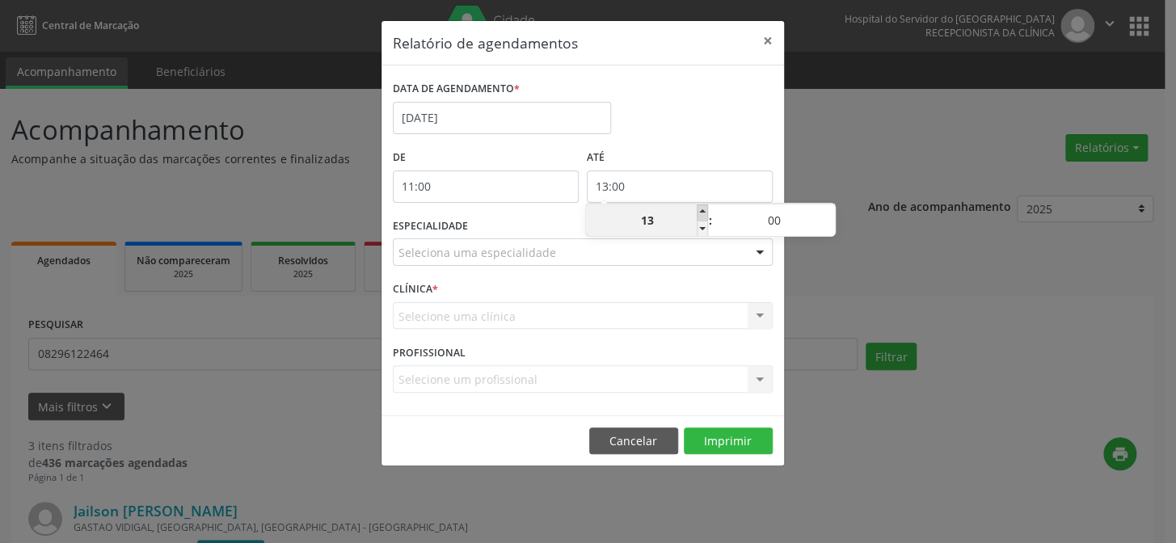
type input "14:00"
type input "14"
click at [701, 208] on span at bounding box center [702, 212] width 11 height 16
type input "15:00"
type input "15"
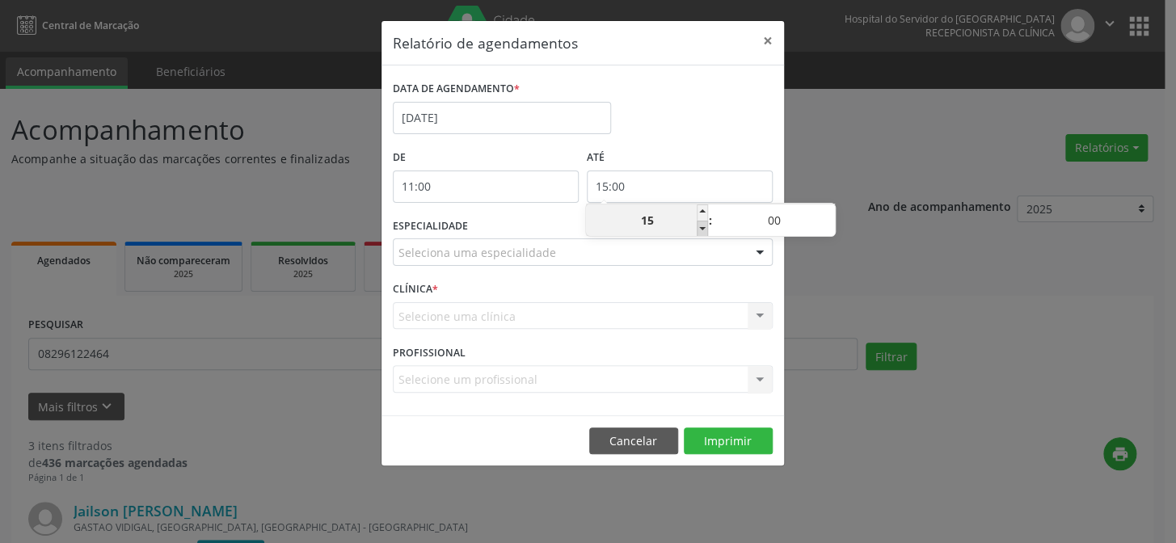
click at [702, 226] on span at bounding box center [702, 229] width 11 height 16
type input "14:00"
type input "14"
click at [831, 210] on span at bounding box center [828, 212] width 11 height 16
type input "14:05"
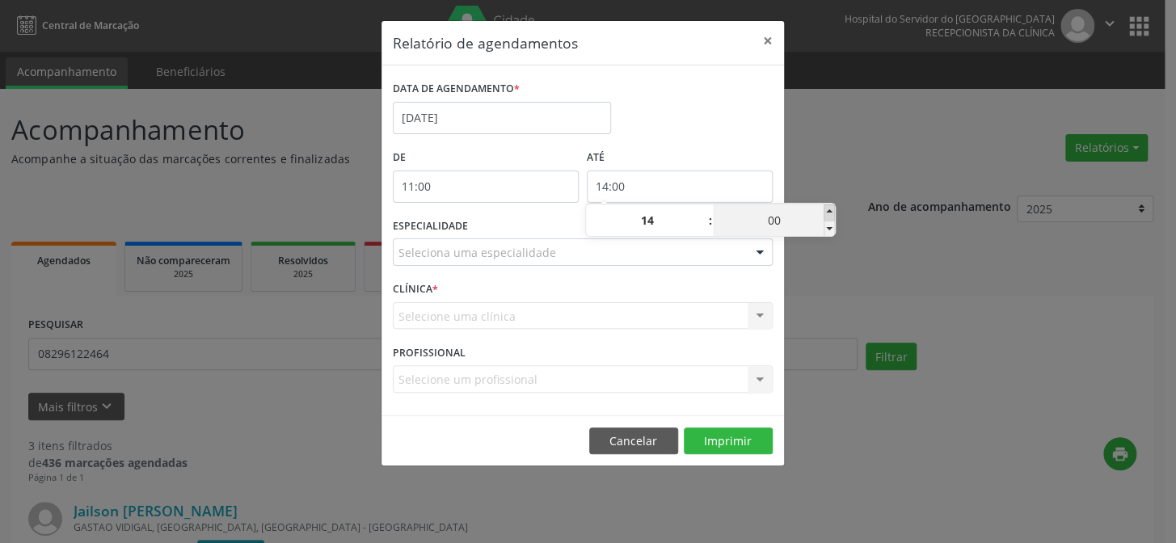
type input "05"
click at [831, 210] on span at bounding box center [828, 212] width 11 height 16
type input "14:10"
type input "10"
click at [831, 210] on span at bounding box center [828, 212] width 11 height 16
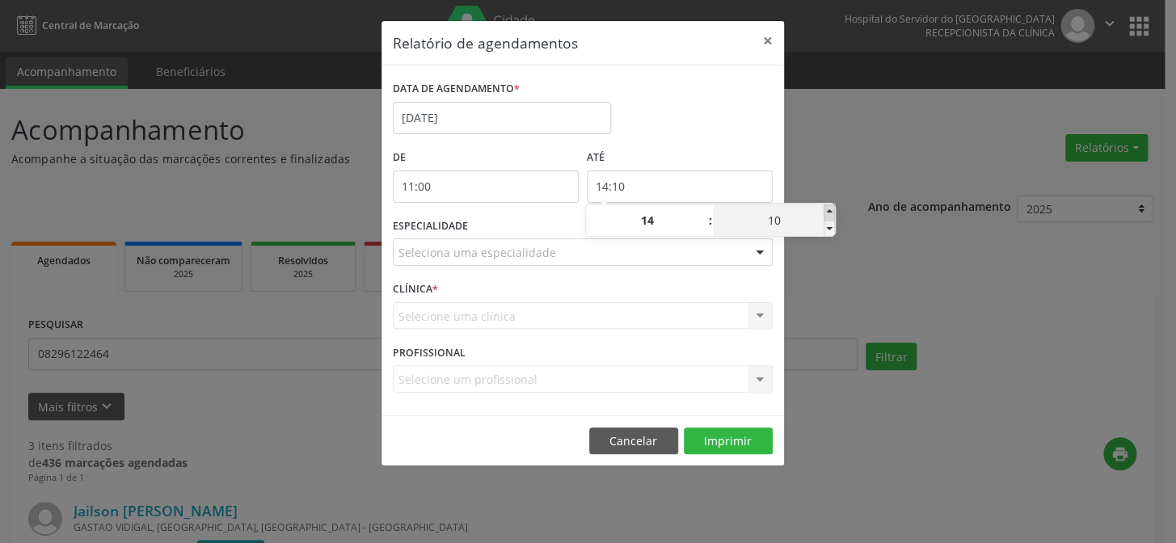
type input "14:15"
type input "15"
click at [831, 210] on span at bounding box center [828, 212] width 11 height 16
type input "14:20"
type input "20"
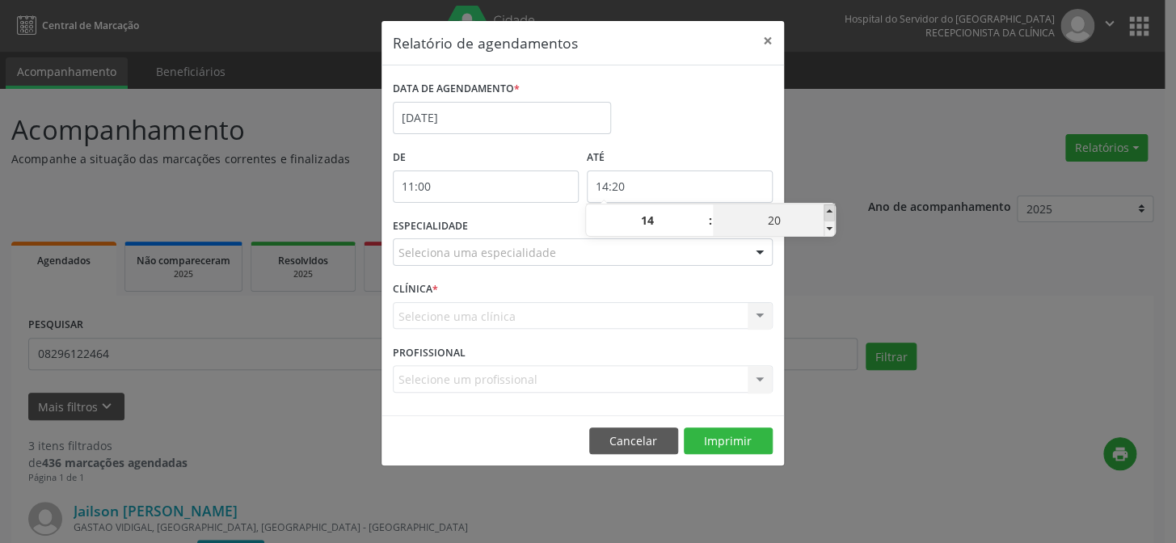
click at [831, 210] on span at bounding box center [828, 212] width 11 height 16
type input "14:25"
type input "25"
click at [831, 210] on span at bounding box center [828, 212] width 11 height 16
type input "14:30"
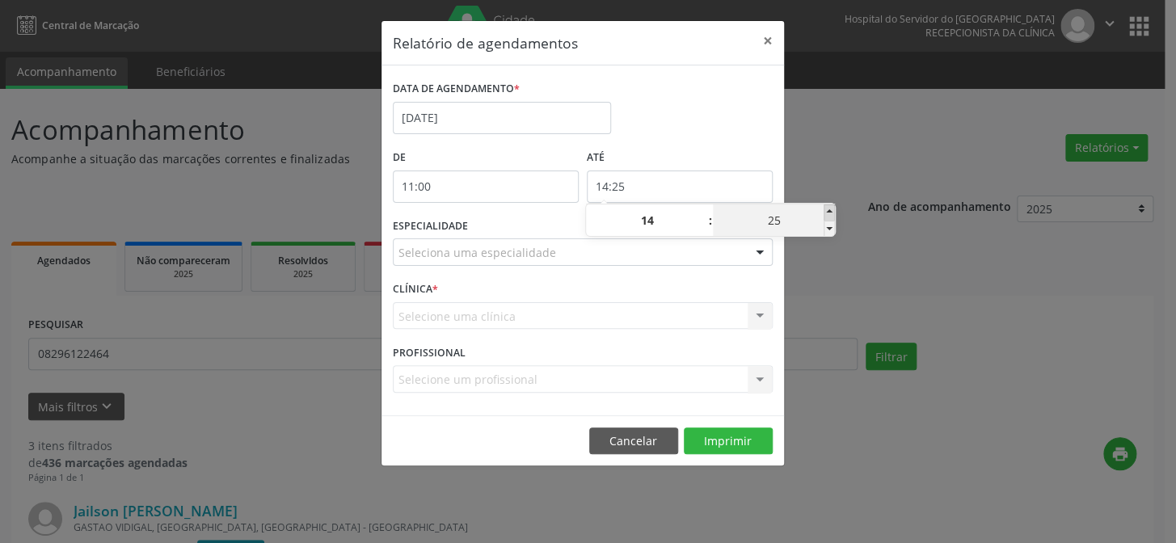
type input "30"
click at [831, 210] on span at bounding box center [828, 212] width 11 height 16
type input "14:35"
type input "35"
click at [831, 210] on span at bounding box center [828, 212] width 11 height 16
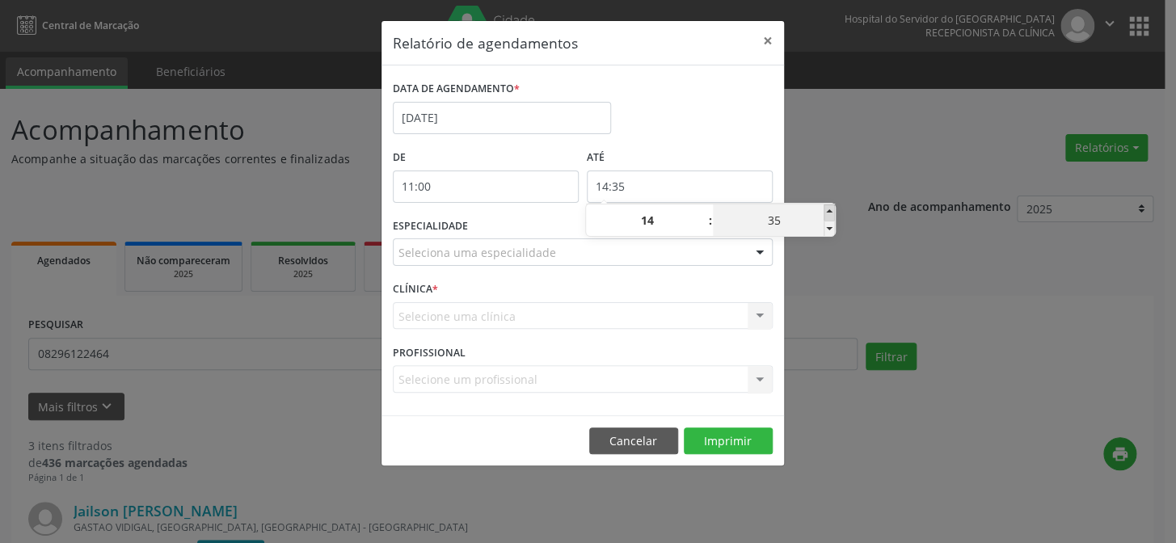
type input "14:40"
type input "40"
click at [831, 210] on span at bounding box center [828, 212] width 11 height 16
type input "14:45"
type input "45"
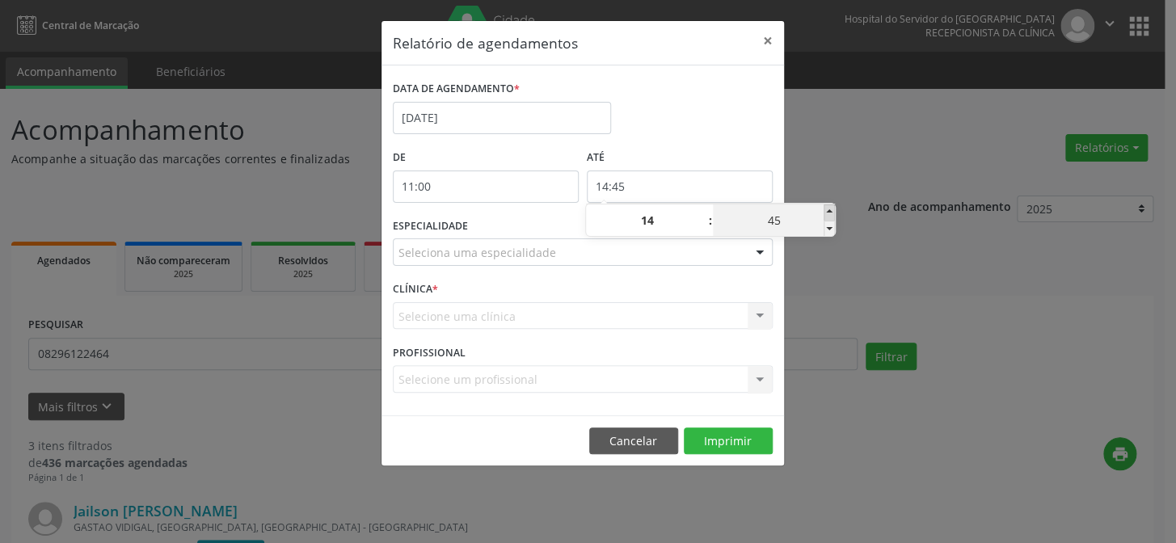
click at [831, 210] on span at bounding box center [828, 212] width 11 height 16
type input "14:50"
type input "50"
click at [831, 210] on span at bounding box center [828, 212] width 11 height 16
type input "14:55"
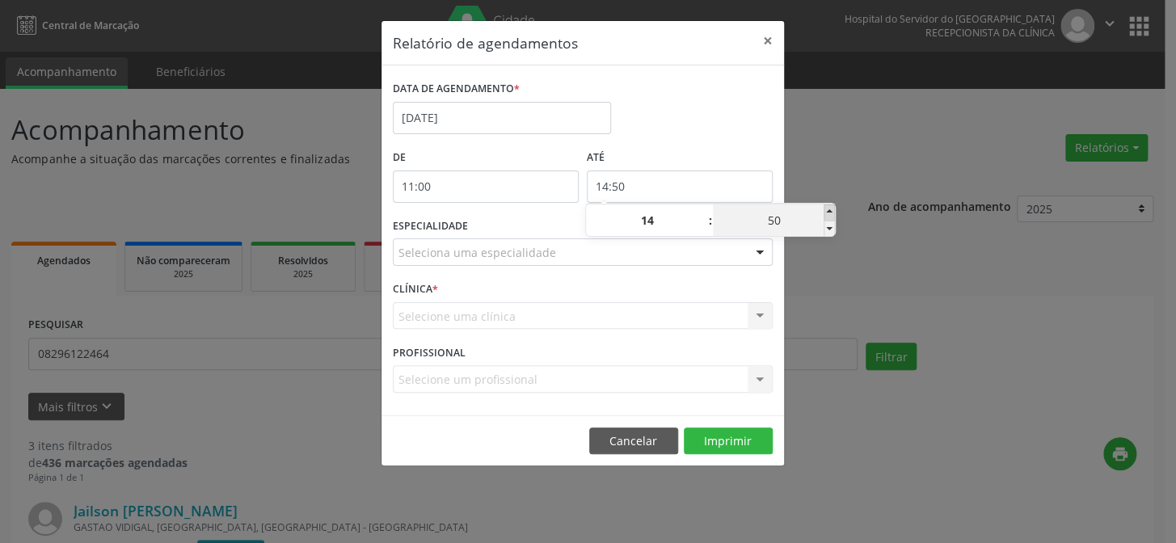
type input "55"
click at [831, 210] on span at bounding box center [828, 212] width 11 height 16
type input "15:00"
type input "15"
type input "00"
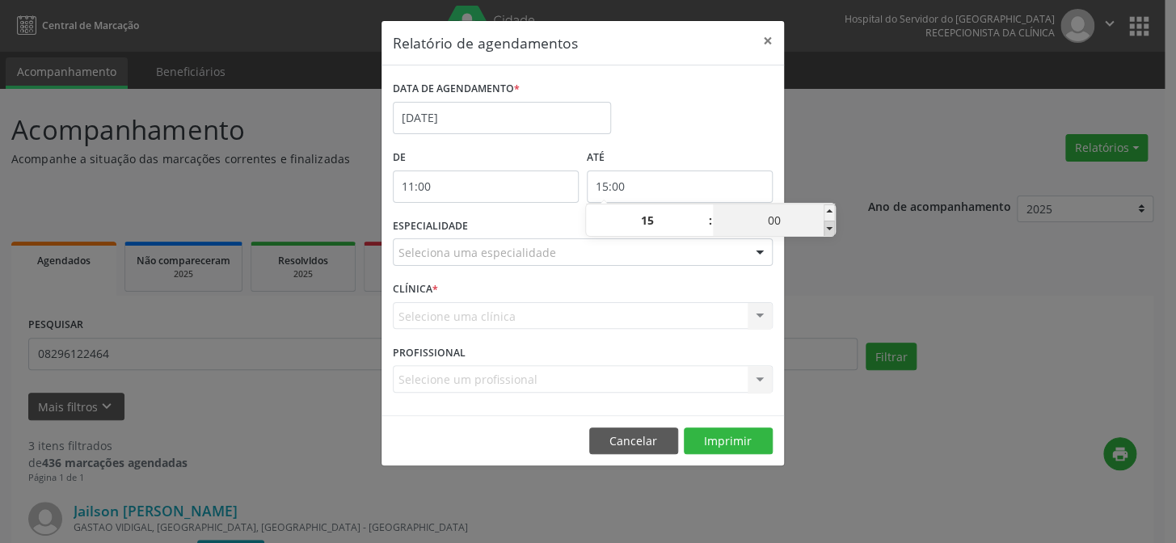
click at [828, 225] on span at bounding box center [828, 229] width 11 height 16
type input "14:55"
type input "14"
type input "55"
click at [843, 168] on div "Relatório de agendamentos × DATA DE AGENDAMENTO * [DATE] De 11:00 ATÉ 14:55 ESP…" at bounding box center [588, 271] width 1176 height 543
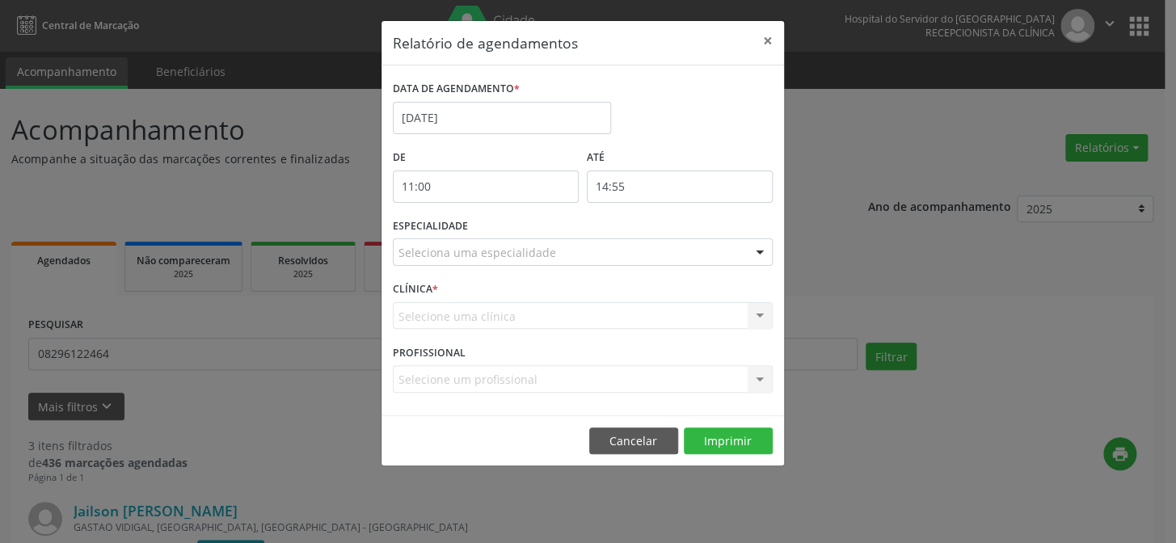
click at [759, 255] on div at bounding box center [760, 252] width 24 height 27
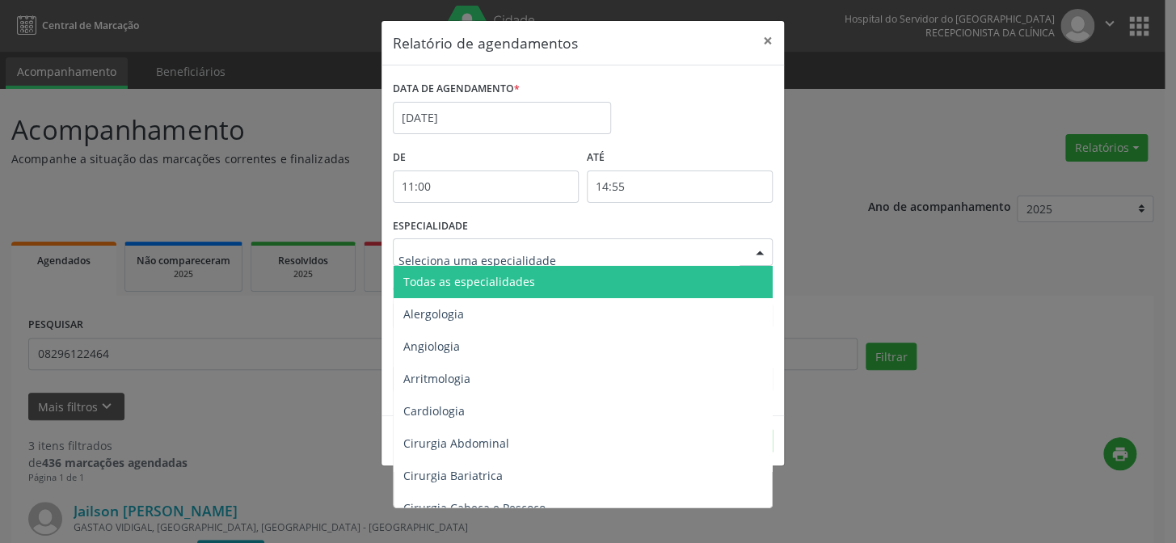
click at [735, 286] on span "Todas as especialidades" at bounding box center [584, 282] width 381 height 32
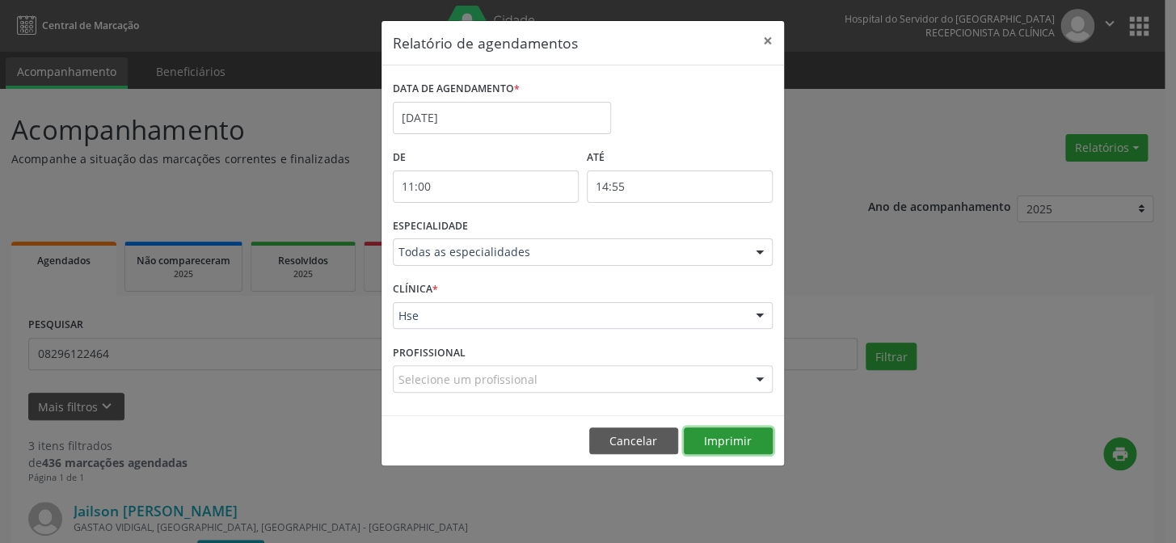
click at [743, 432] on button "Imprimir" at bounding box center [728, 440] width 89 height 27
